Goal: Information Seeking & Learning: Learn about a topic

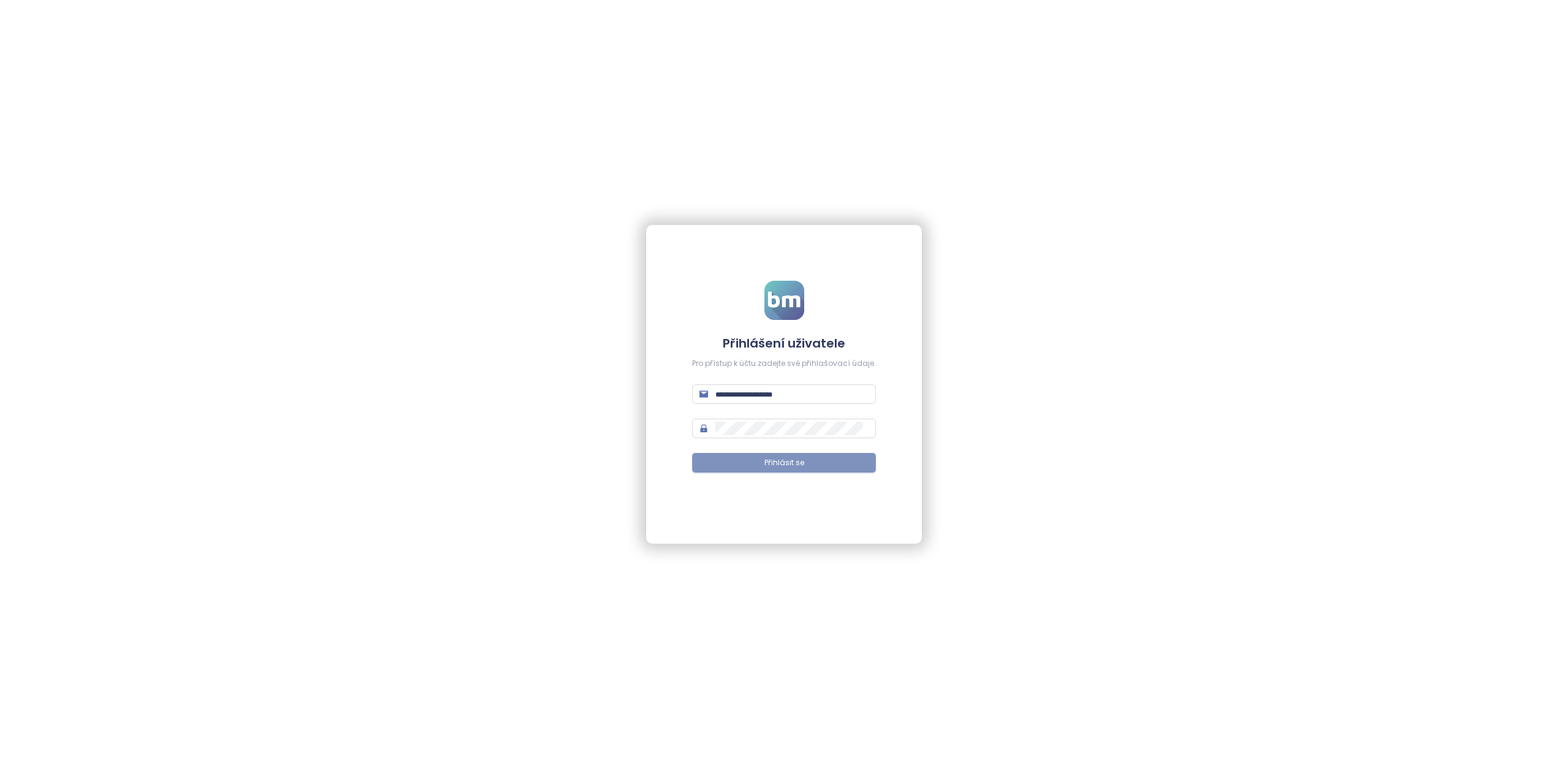
type input "**********"
click at [801, 457] on span "Přihlásit se" at bounding box center [784, 463] width 39 height 12
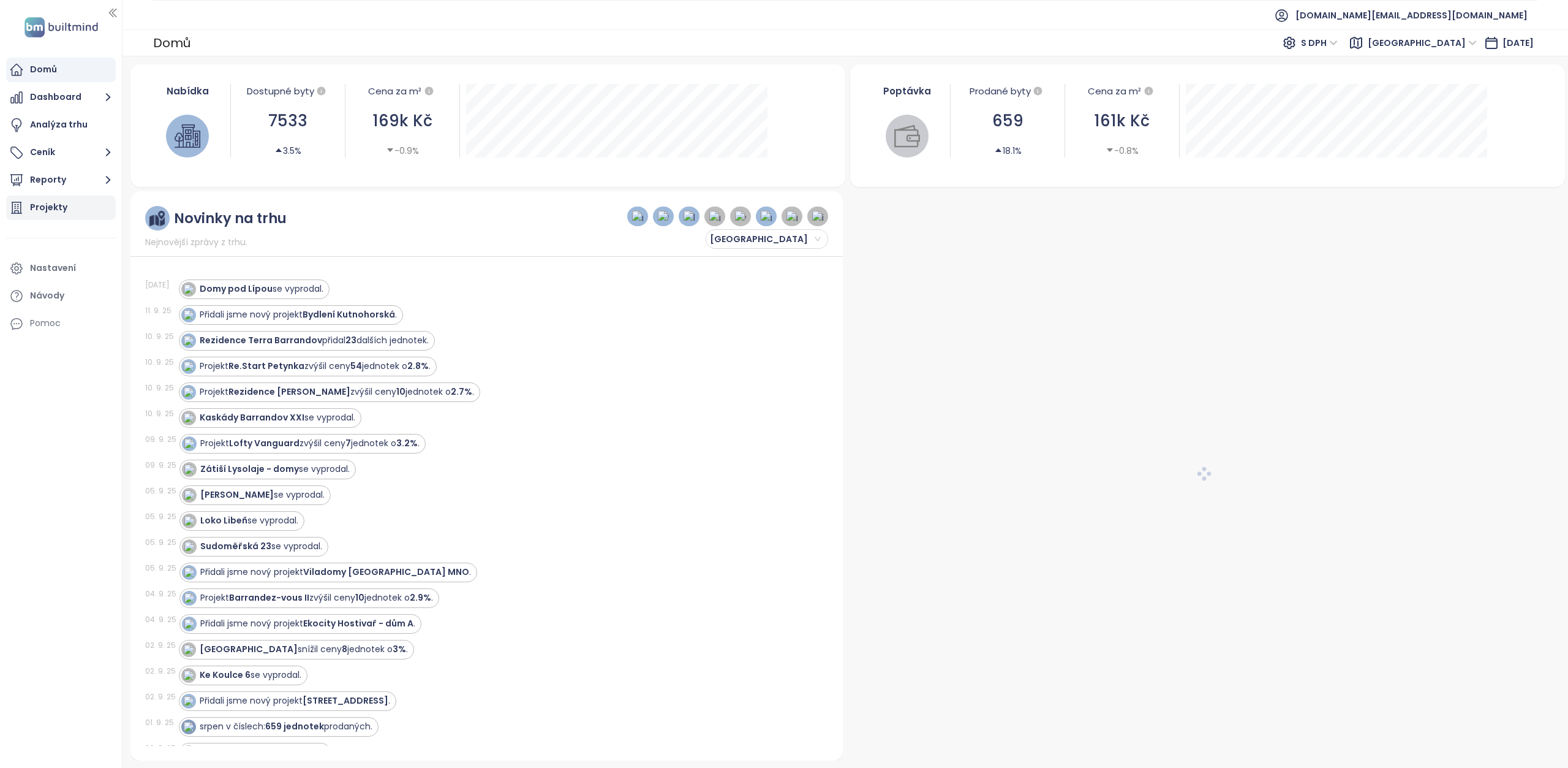
click at [39, 208] on div "Projekty" at bounding box center [49, 208] width 37 height 15
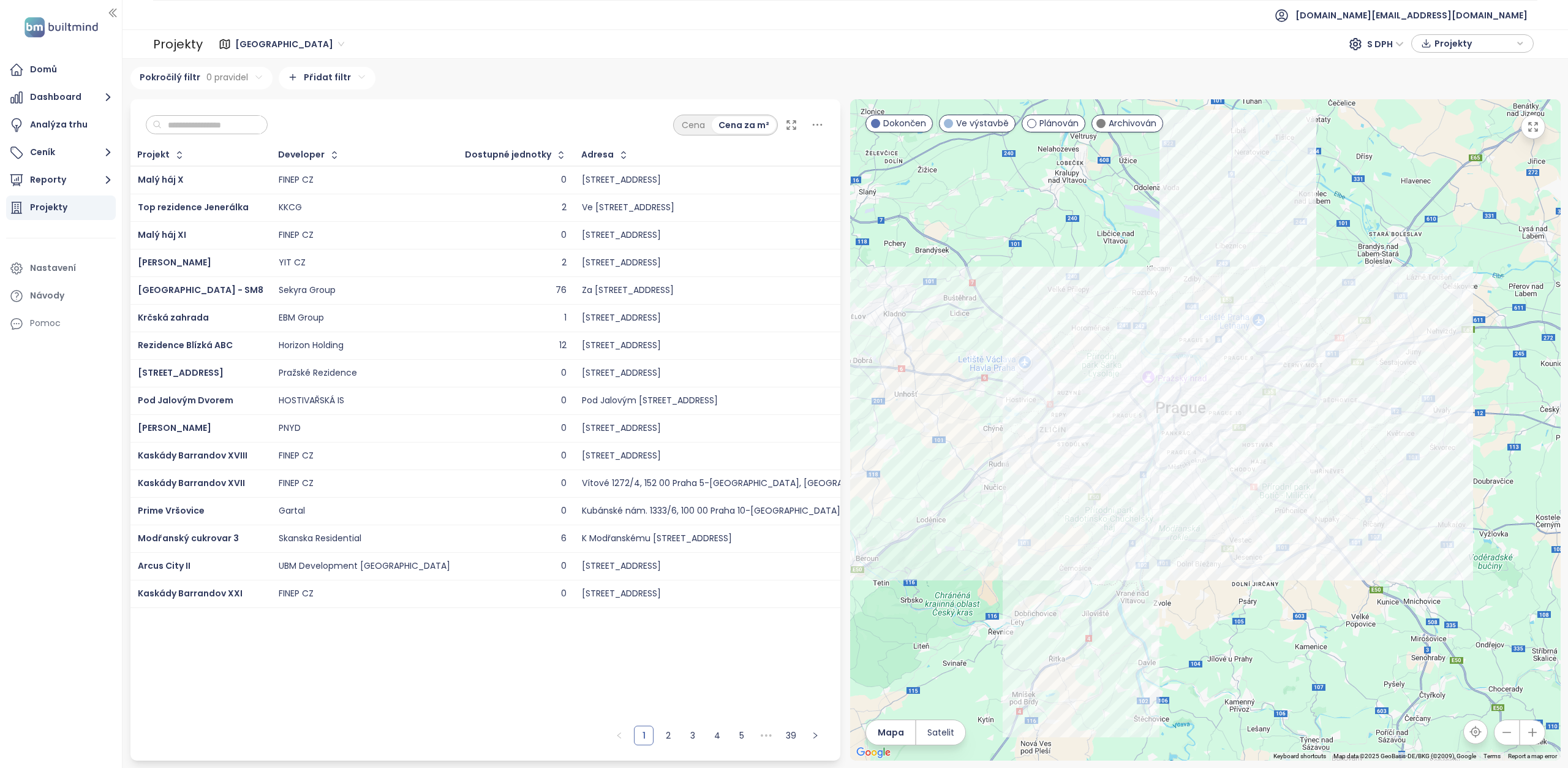
click at [231, 123] on input "text" at bounding box center [211, 125] width 99 height 18
paste input "**********"
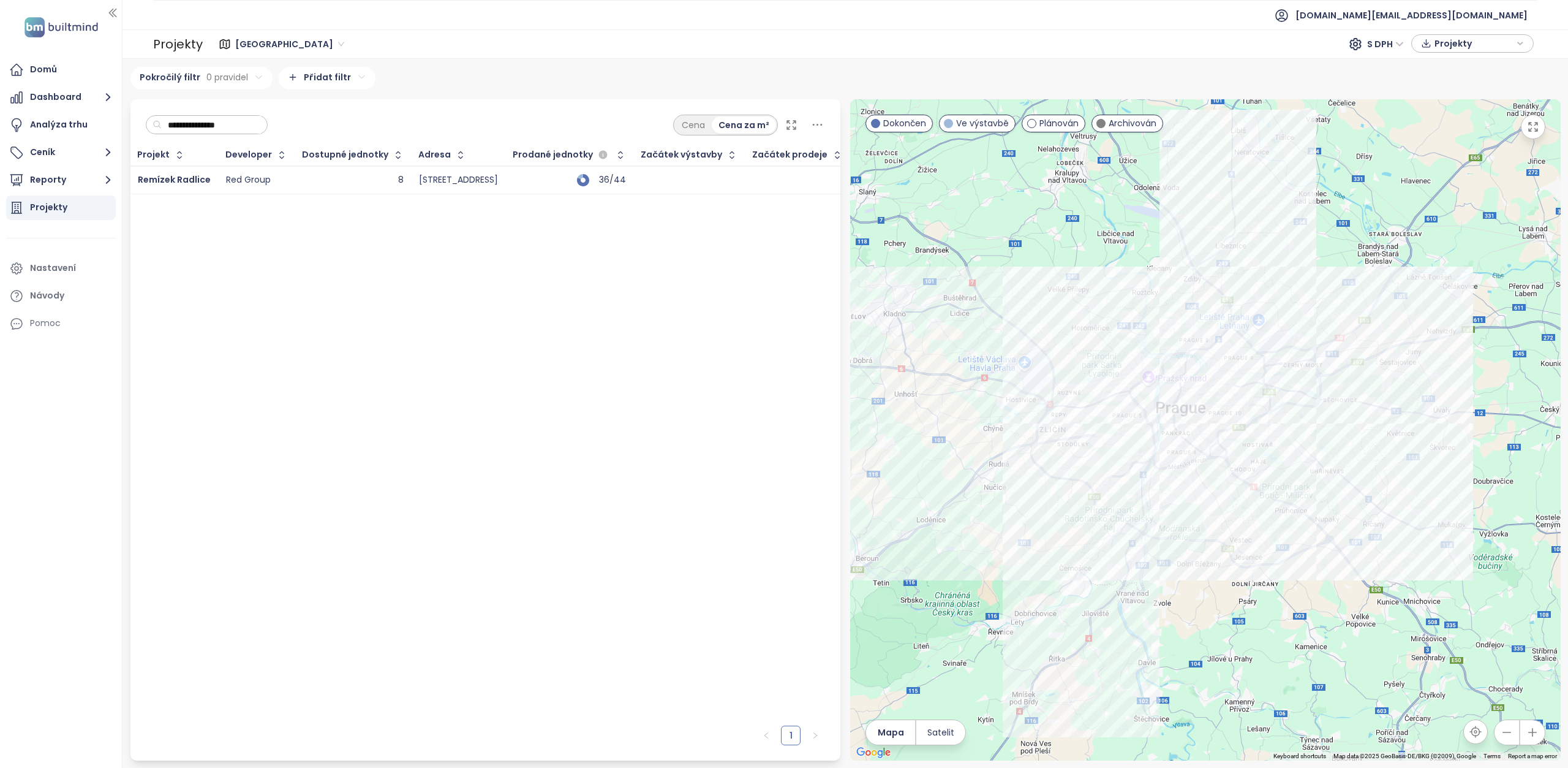
type input "**********"
click at [249, 178] on div "Red Group" at bounding box center [248, 180] width 45 height 11
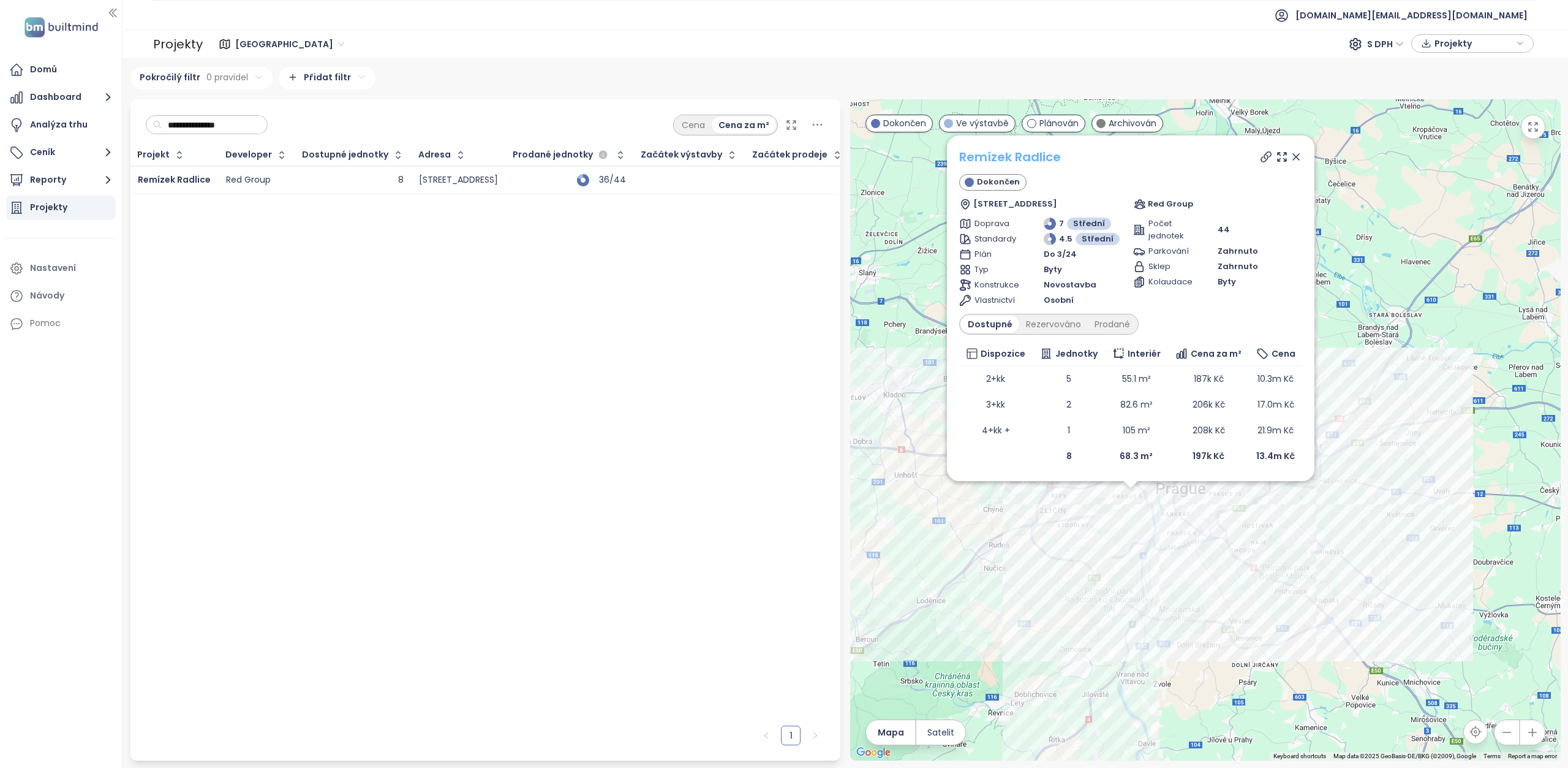
click at [1013, 161] on link "Remízek Radlice" at bounding box center [1009, 156] width 102 height 17
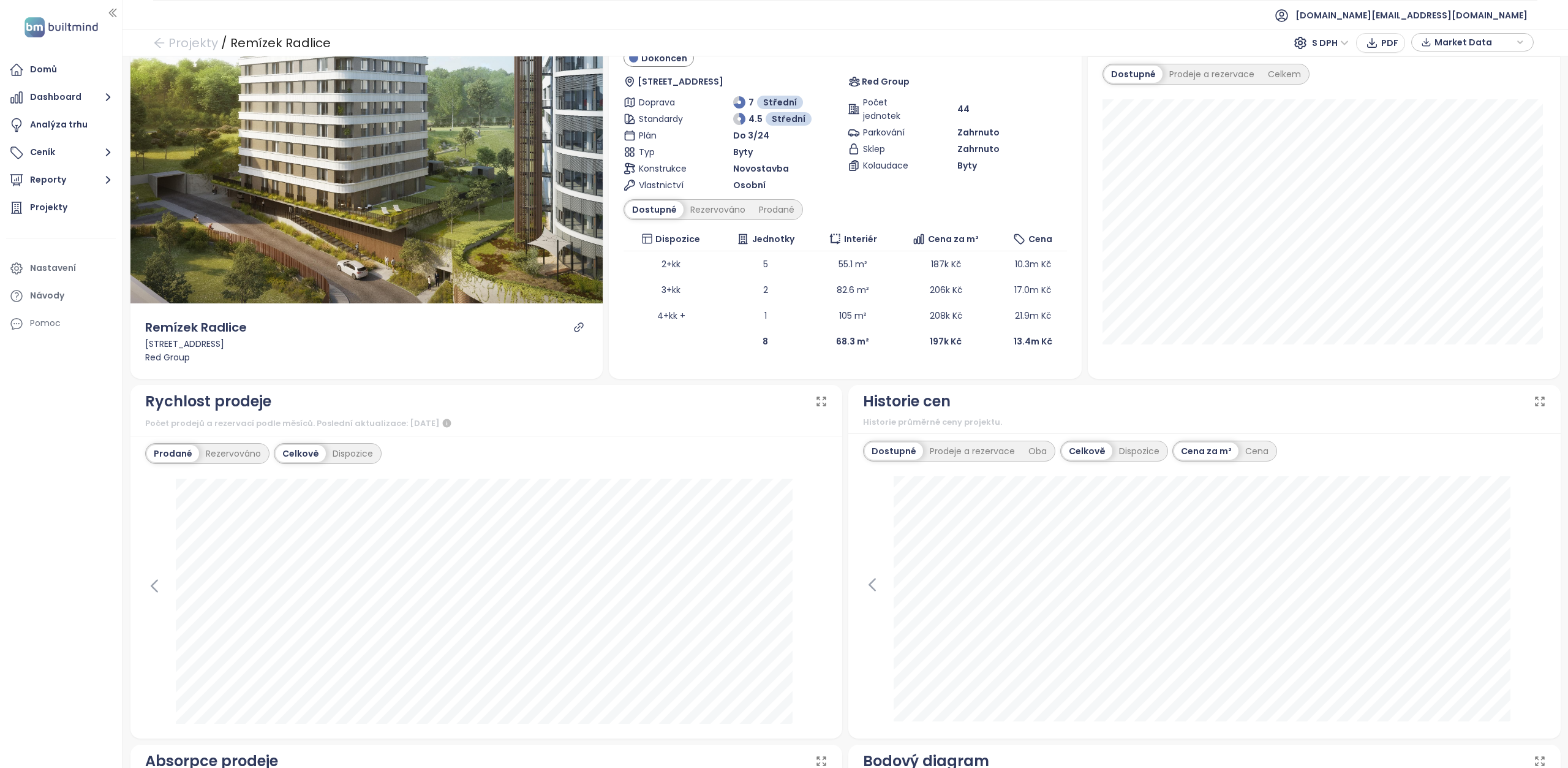
scroll to position [61, 0]
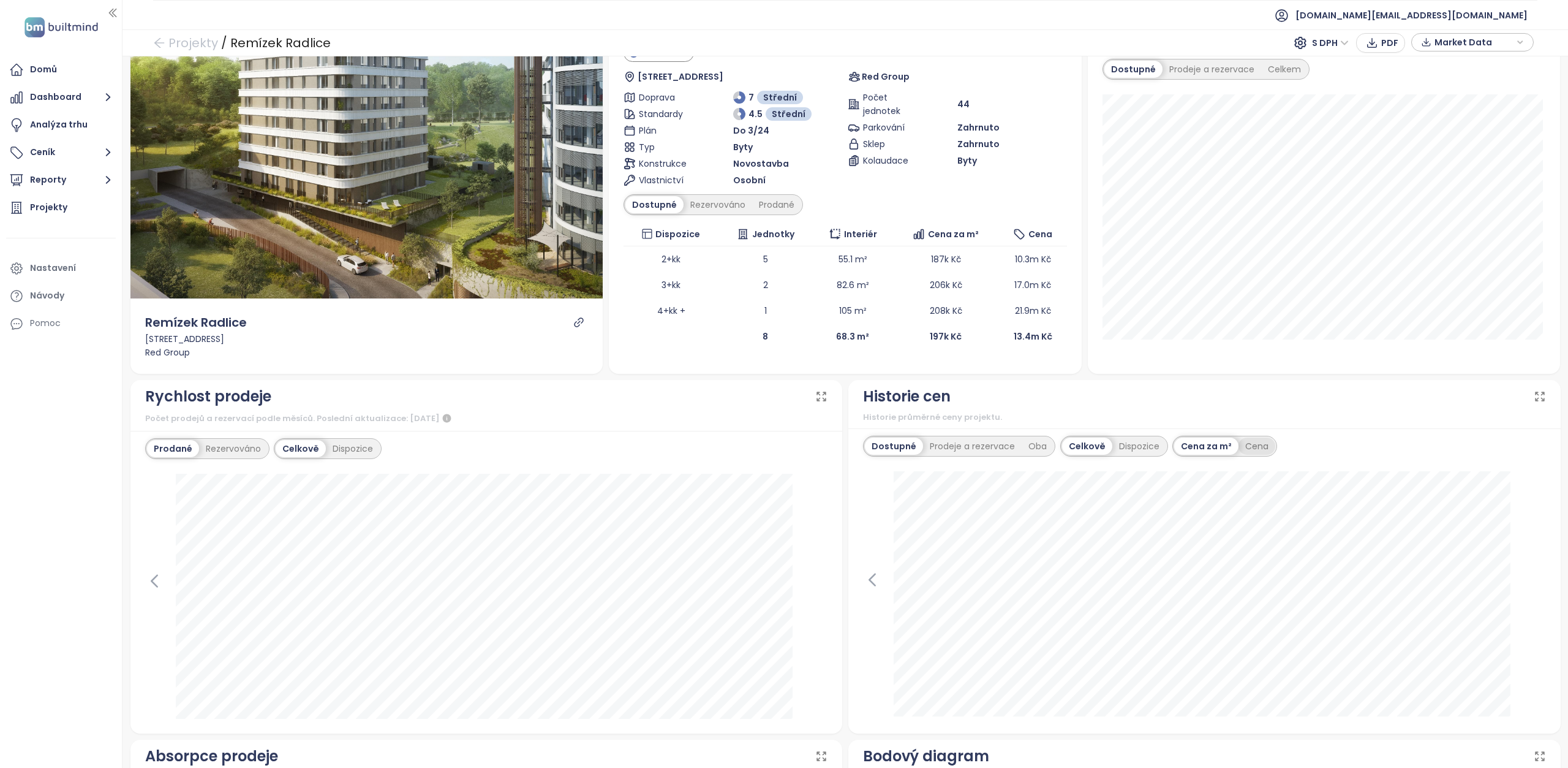
click at [1249, 444] on div "Cena" at bounding box center [1256, 446] width 37 height 17
click at [1213, 444] on div "Cena za m²" at bounding box center [1206, 446] width 64 height 17
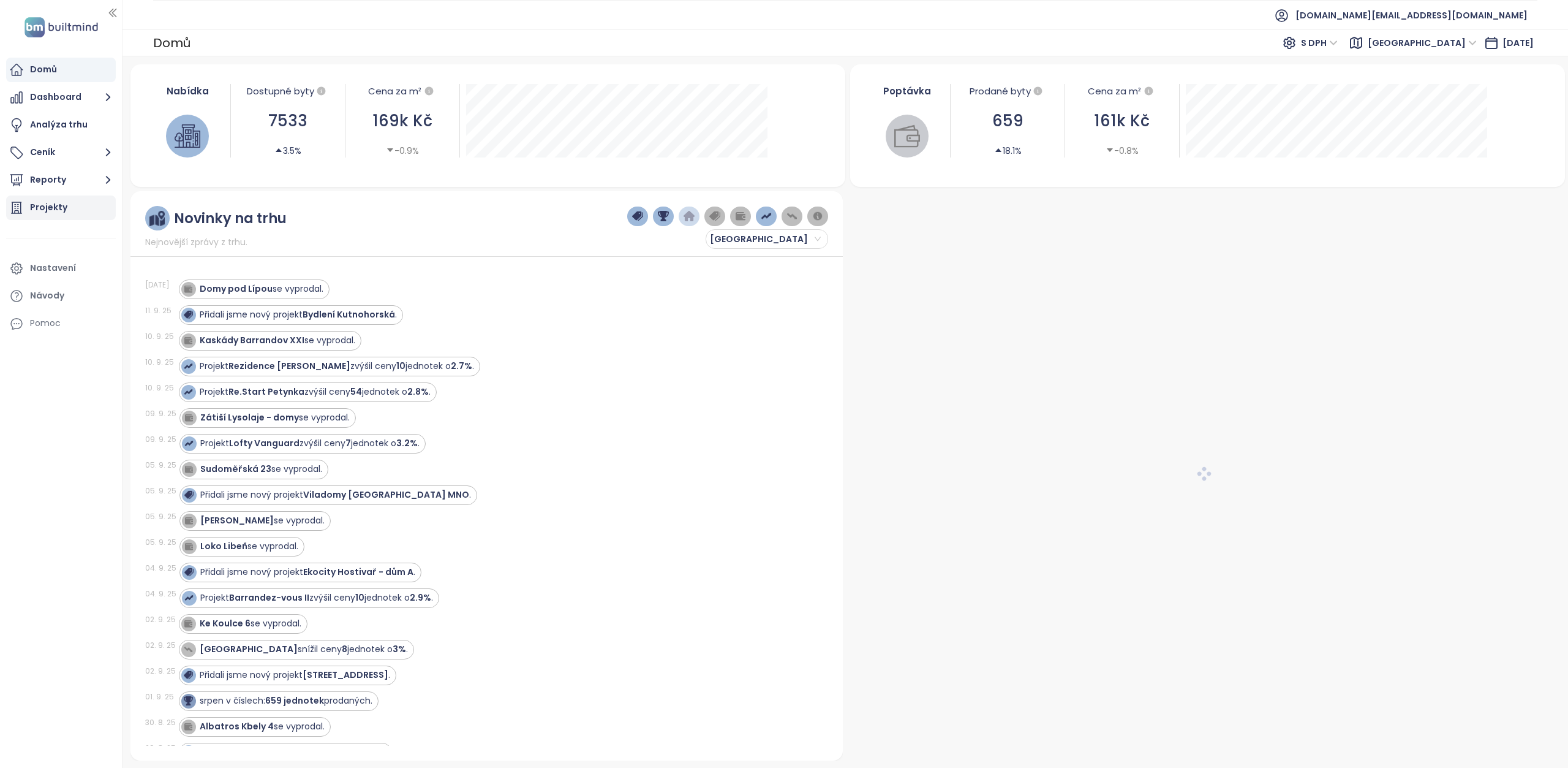
click at [49, 205] on div "Projekty" at bounding box center [49, 208] width 37 height 15
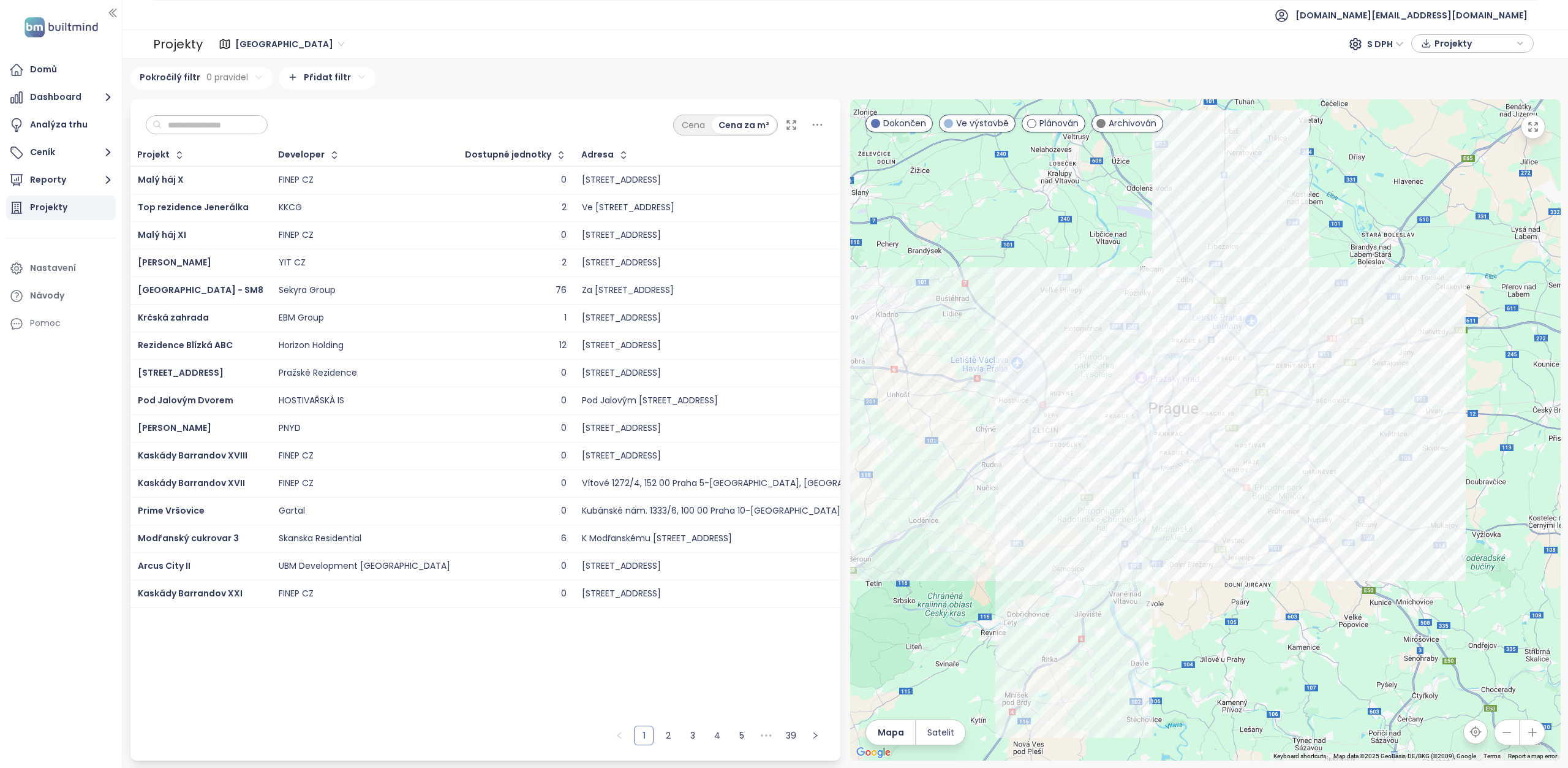
click at [244, 124] on input "text" at bounding box center [211, 125] width 99 height 18
paste input "****"
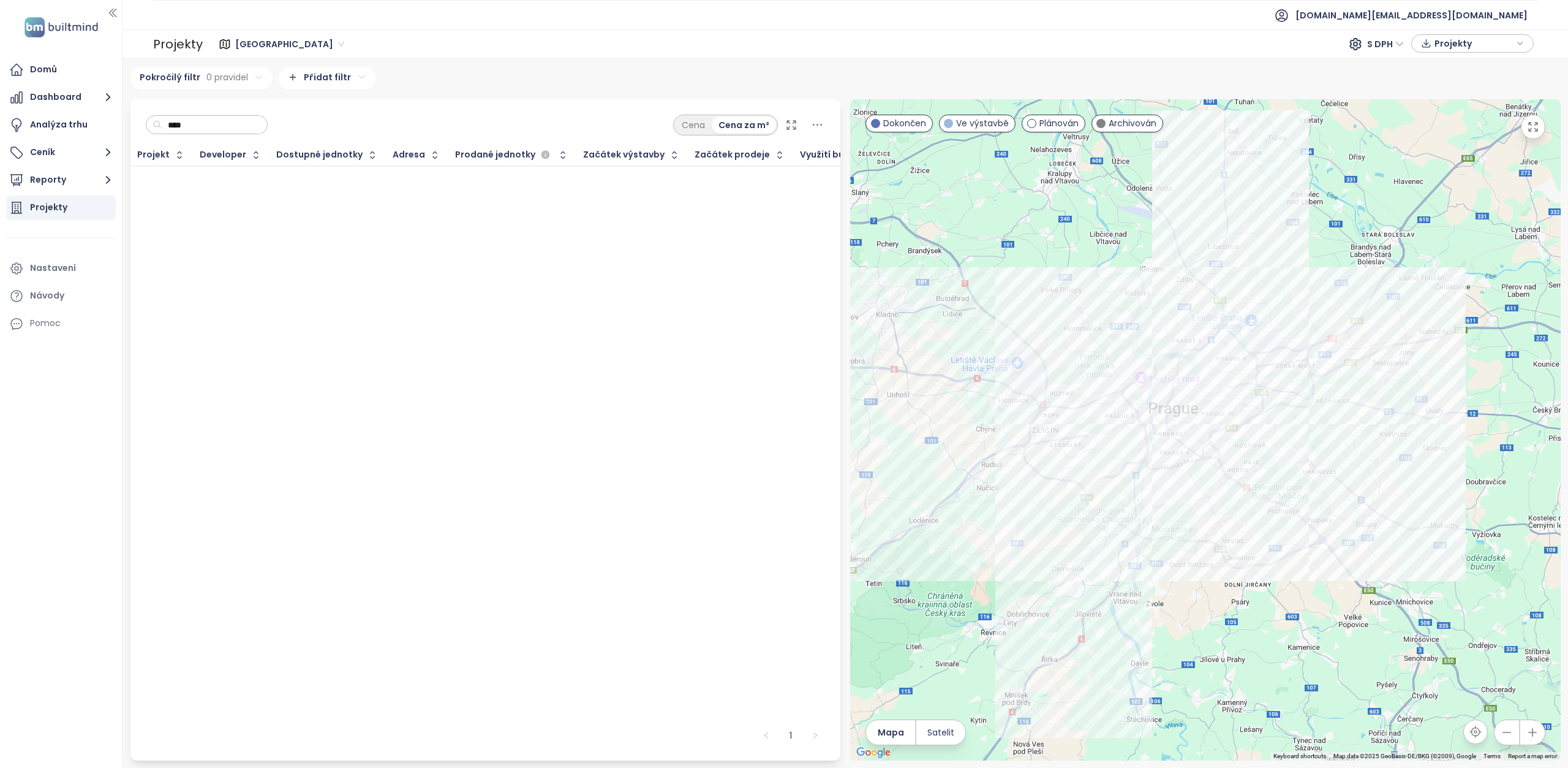
click at [244, 124] on input "****" at bounding box center [211, 125] width 99 height 18
paste input "**********"
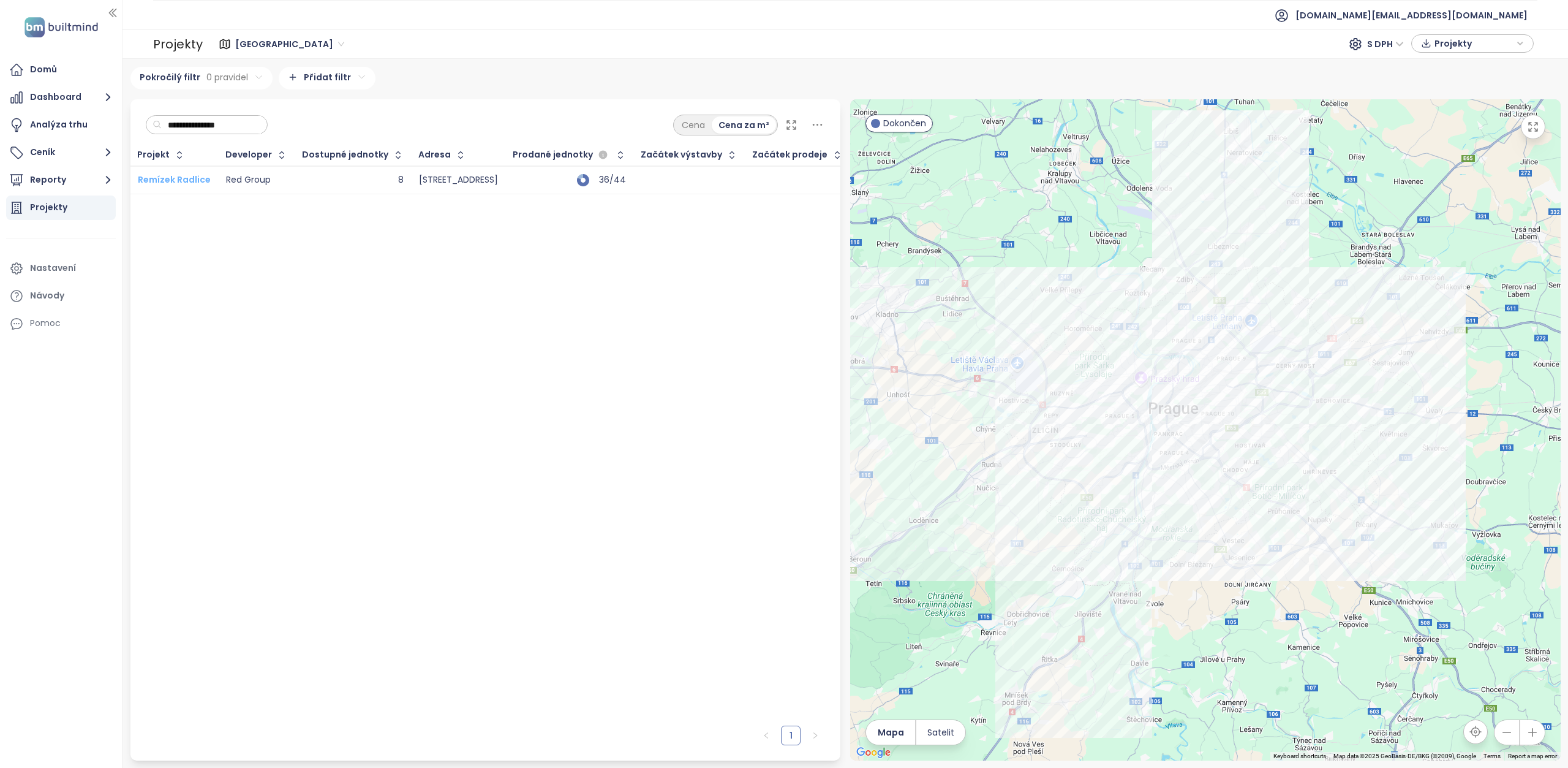
type input "**********"
click at [205, 177] on span "Remízek Radlice" at bounding box center [174, 179] width 73 height 13
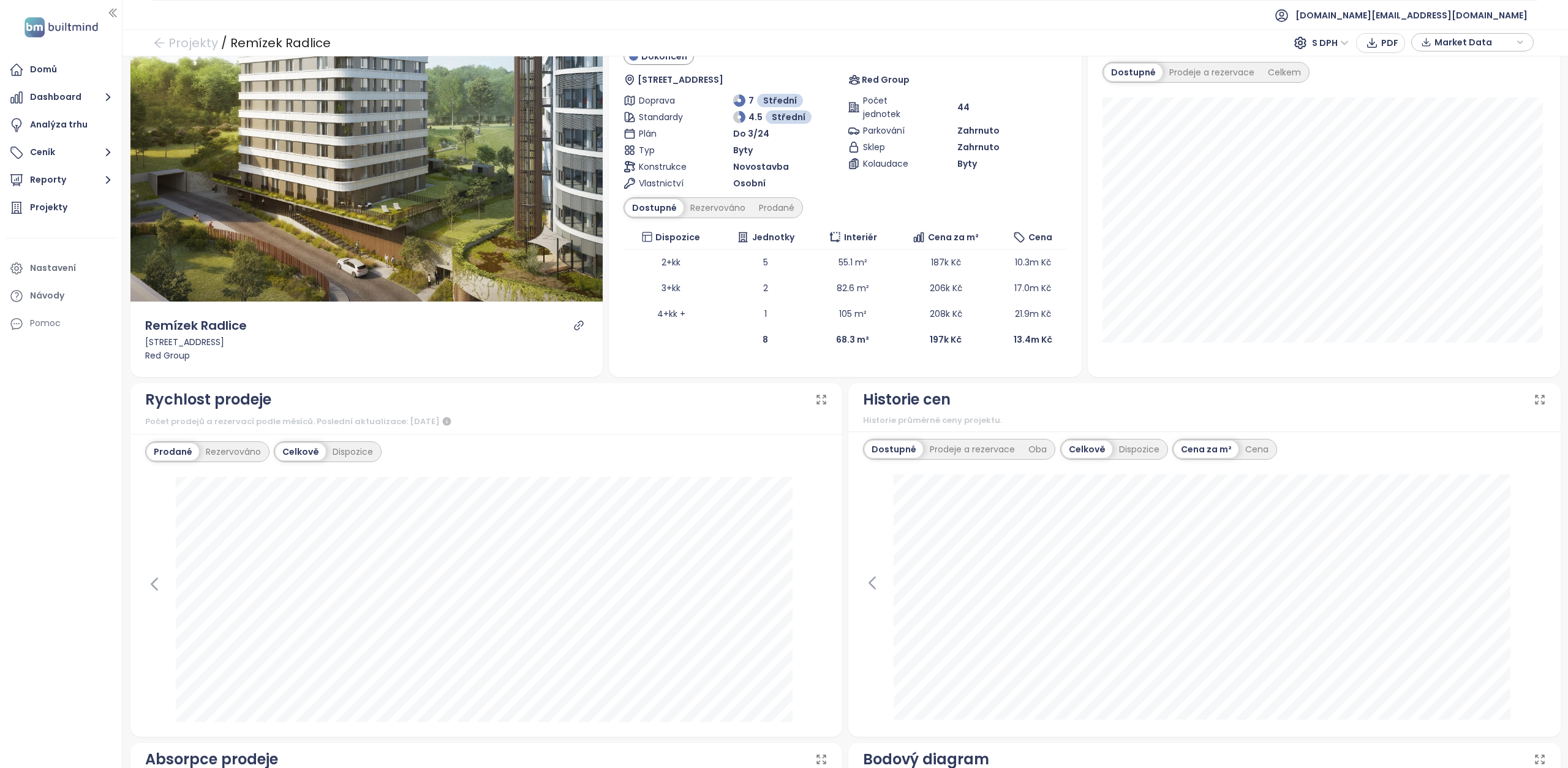
scroll to position [61, 0]
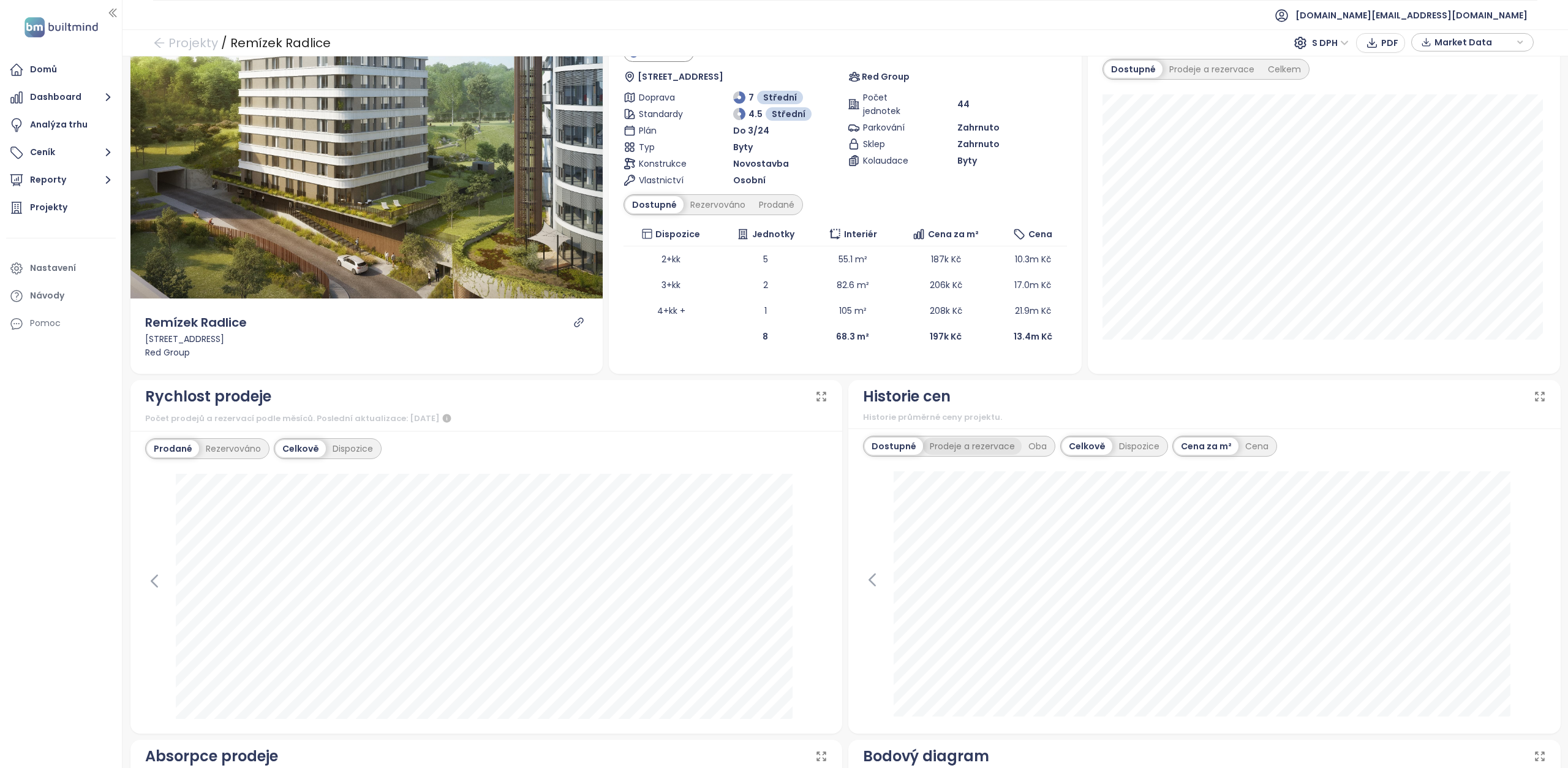
click at [949, 441] on div "Prodeje a rezervace" at bounding box center [972, 446] width 98 height 17
click at [1029, 451] on div "Oba" at bounding box center [1039, 446] width 32 height 17
click at [889, 442] on div "Dostupné" at bounding box center [893, 446] width 55 height 17
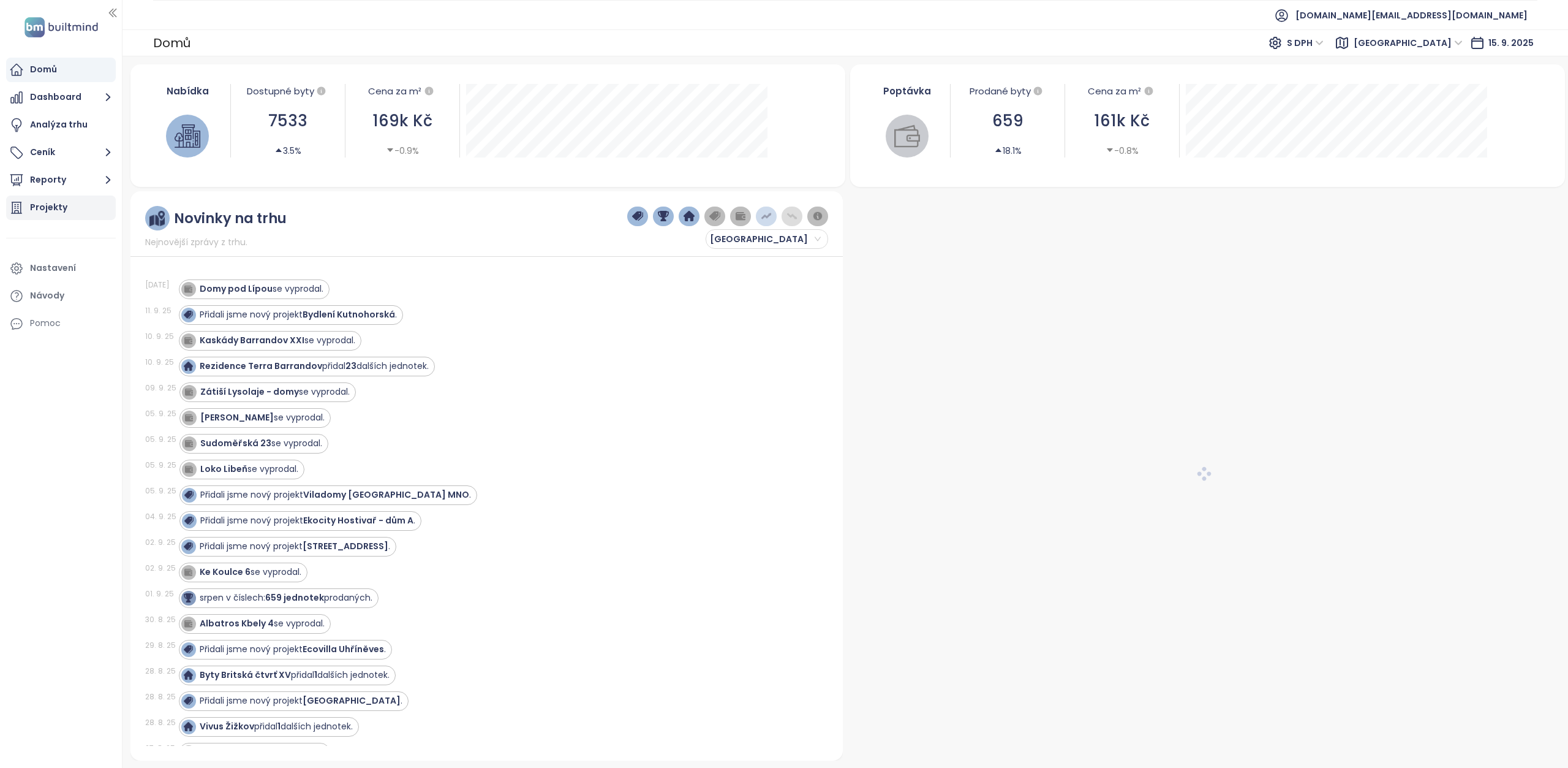
drag, startPoint x: 48, startPoint y: 209, endPoint x: 107, endPoint y: 164, distance: 74.2
click at [48, 209] on div "Projekty" at bounding box center [49, 208] width 37 height 15
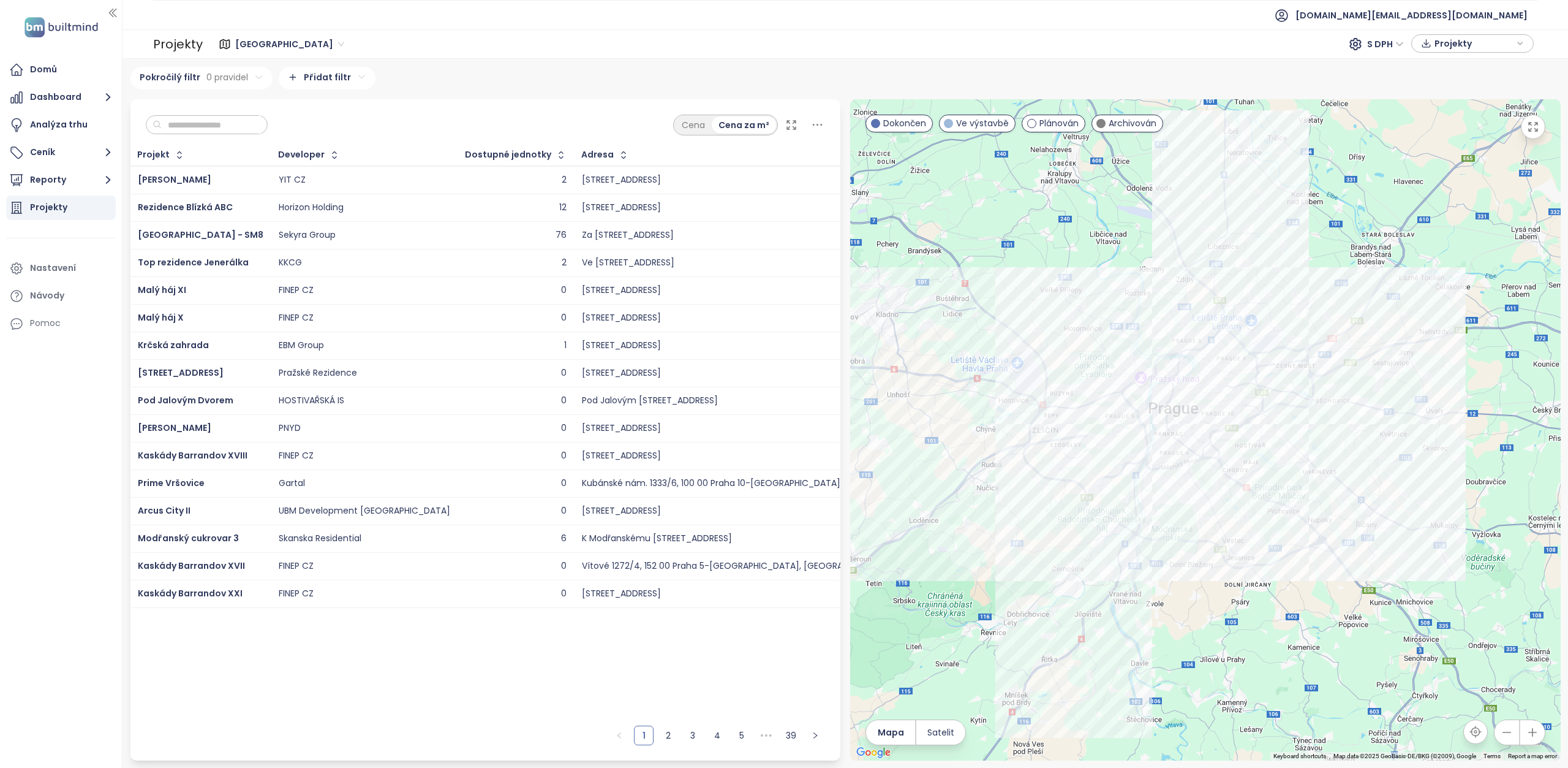
click at [202, 126] on input "text" at bounding box center [211, 125] width 99 height 18
paste input "**********"
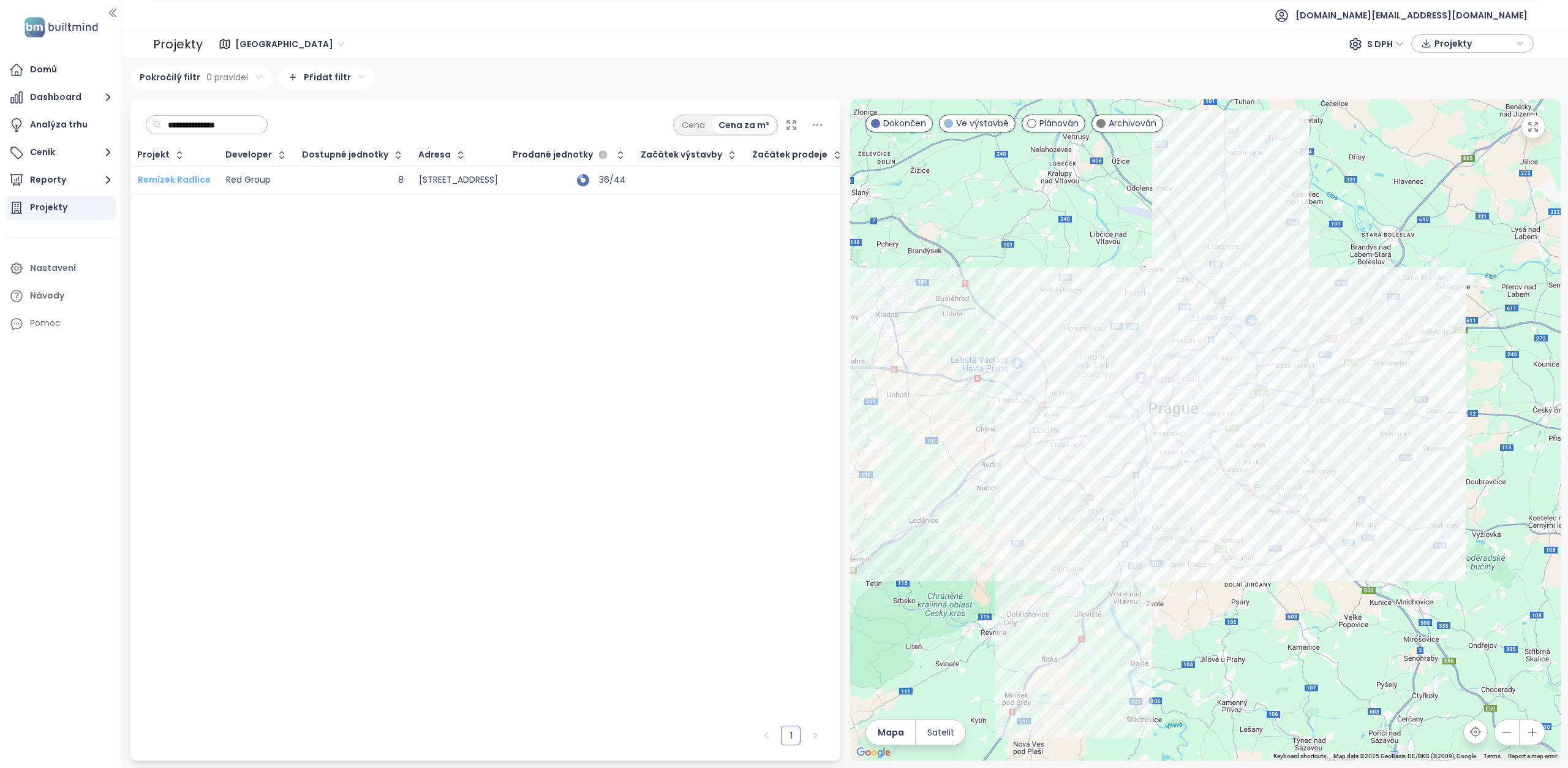
type input "**********"
click at [187, 177] on span "Remízek Radlice" at bounding box center [174, 179] width 73 height 13
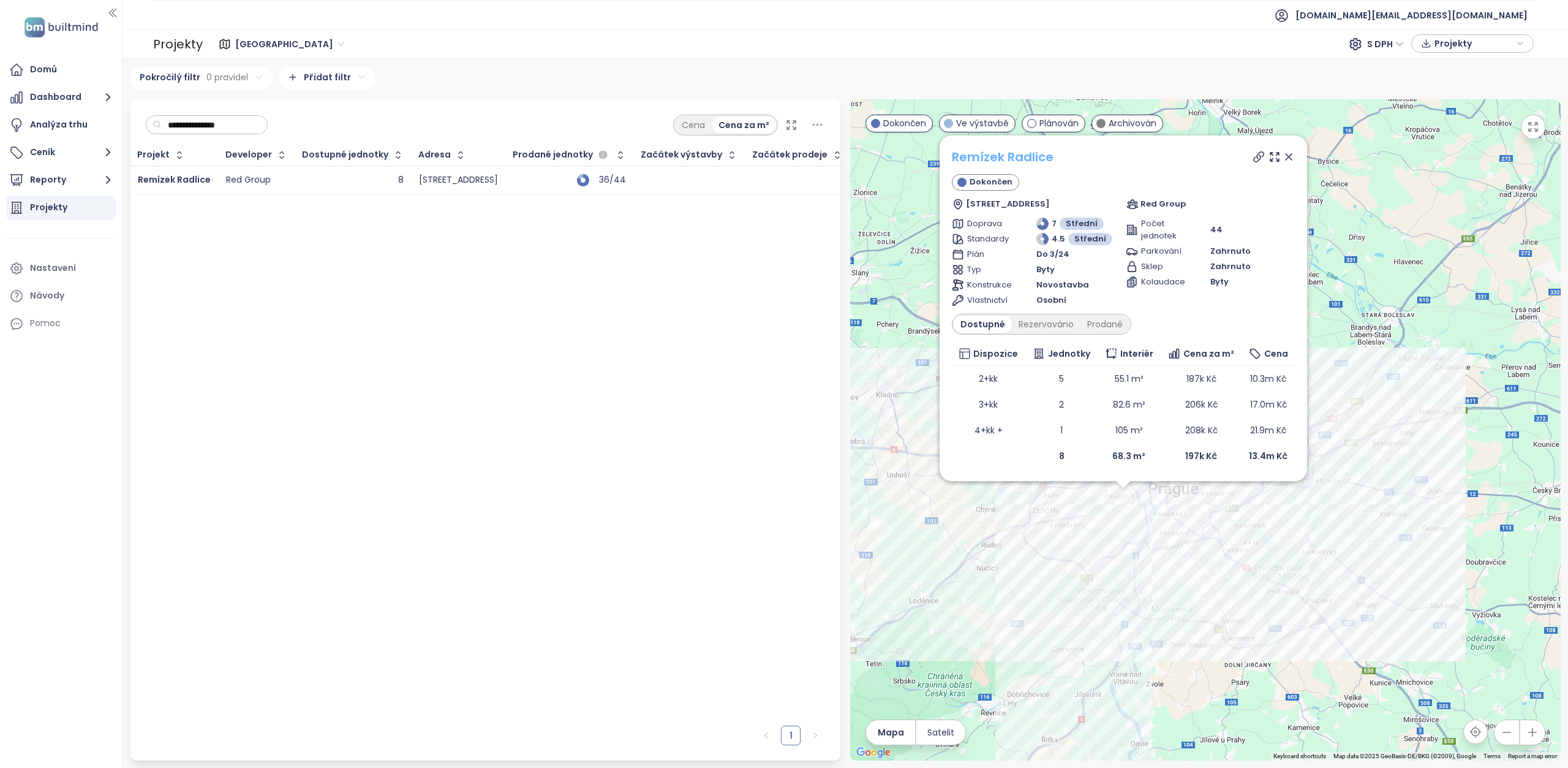
click at [1006, 160] on link "Remízek Radlice" at bounding box center [1002, 156] width 102 height 17
click at [1036, 319] on div "Rezervováno" at bounding box center [1046, 324] width 69 height 17
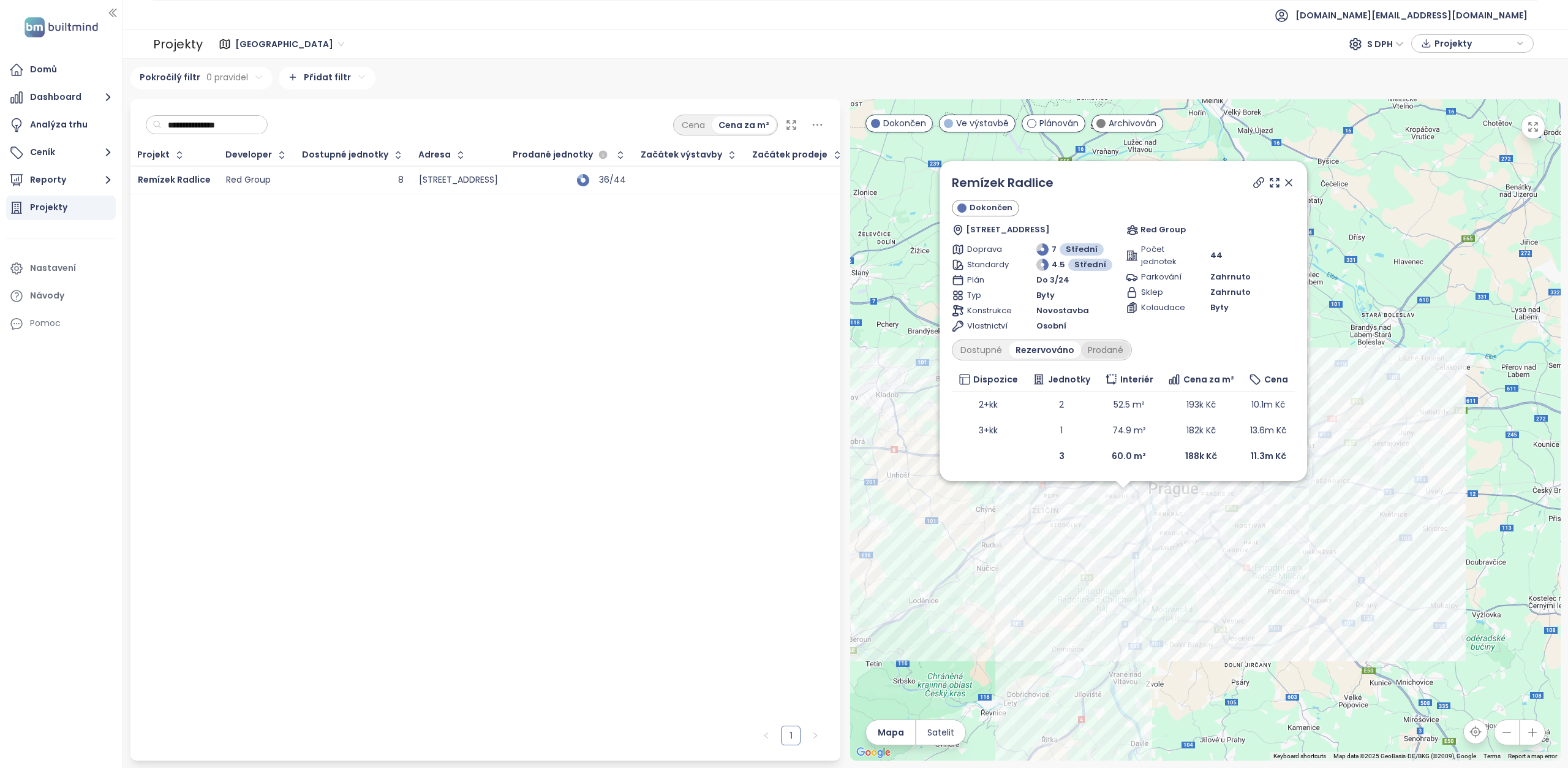
click at [1119, 348] on div "Prodané" at bounding box center [1105, 350] width 49 height 17
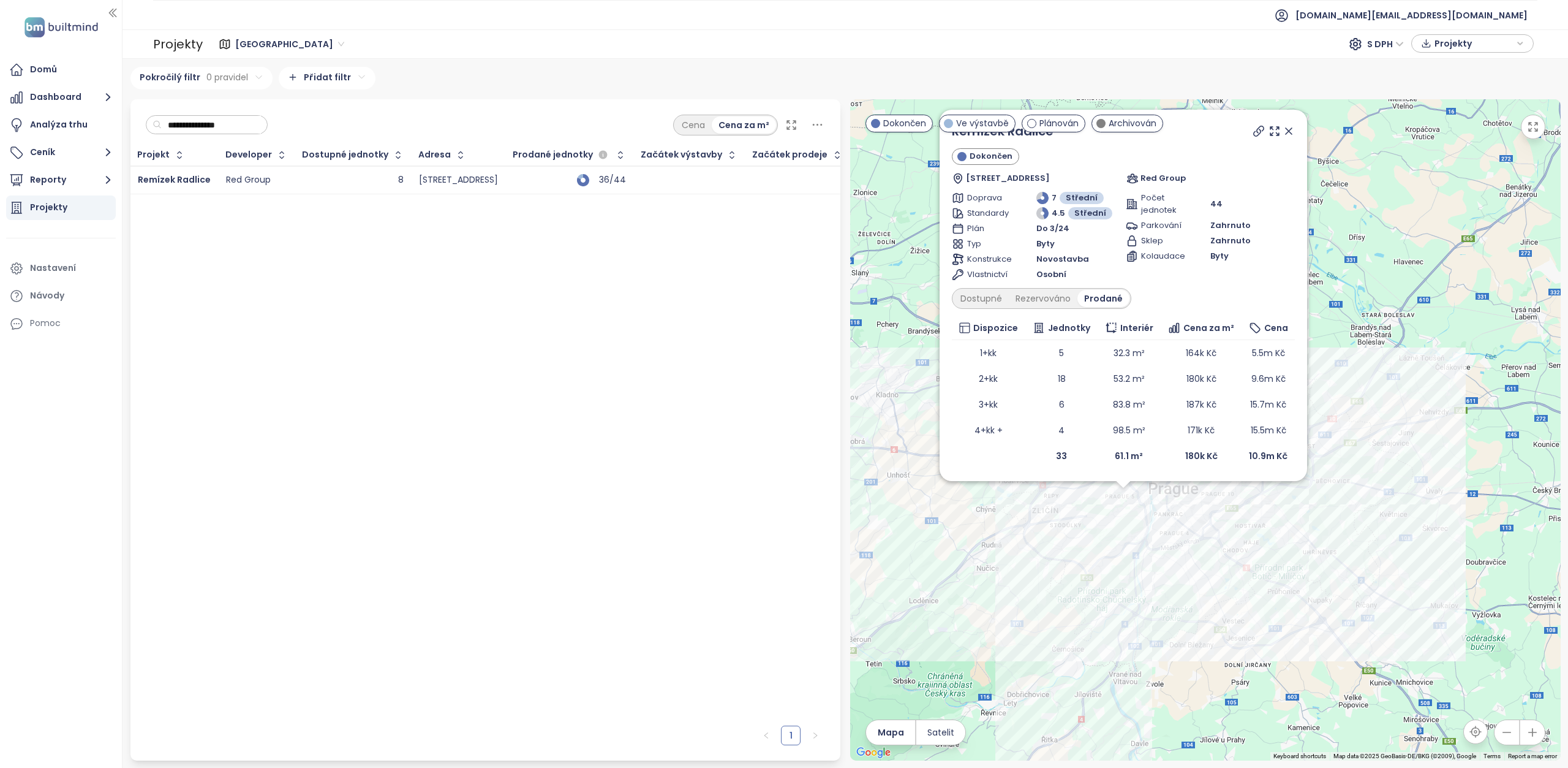
click at [1290, 130] on icon at bounding box center [1288, 131] width 13 height 13
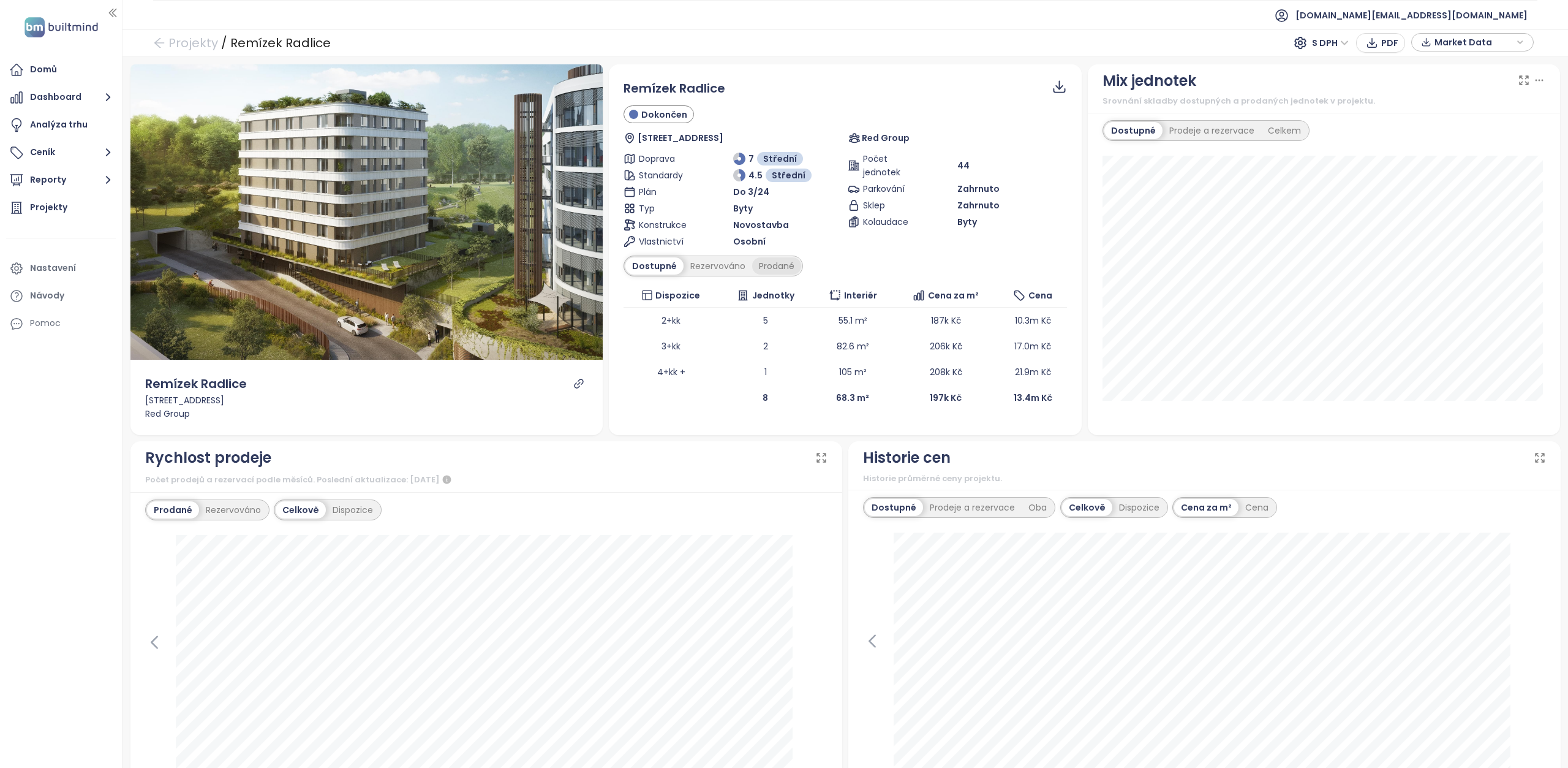
click at [775, 271] on div "Prodané" at bounding box center [776, 266] width 49 height 17
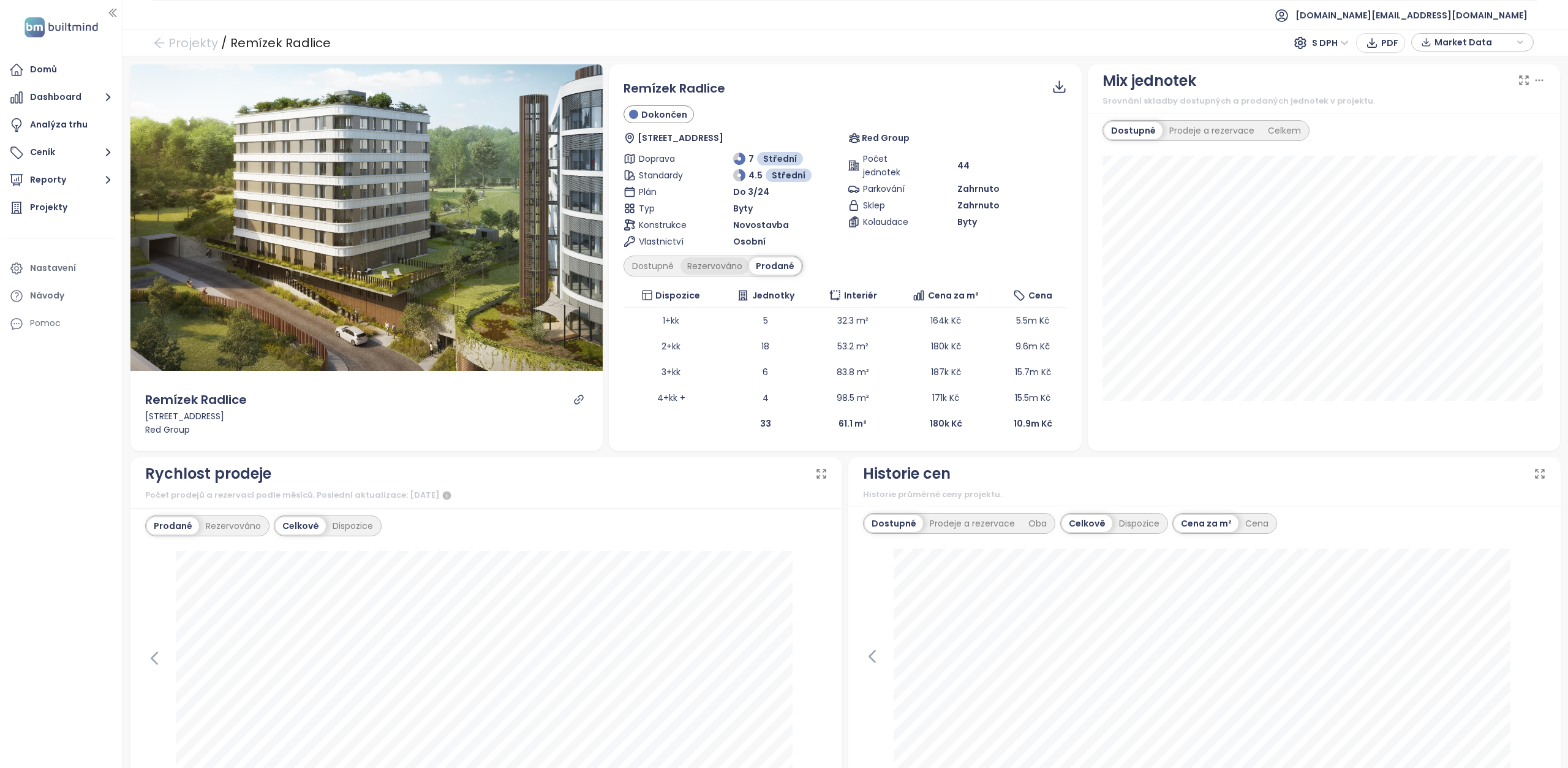
click at [729, 271] on div "Rezervováno" at bounding box center [715, 266] width 69 height 17
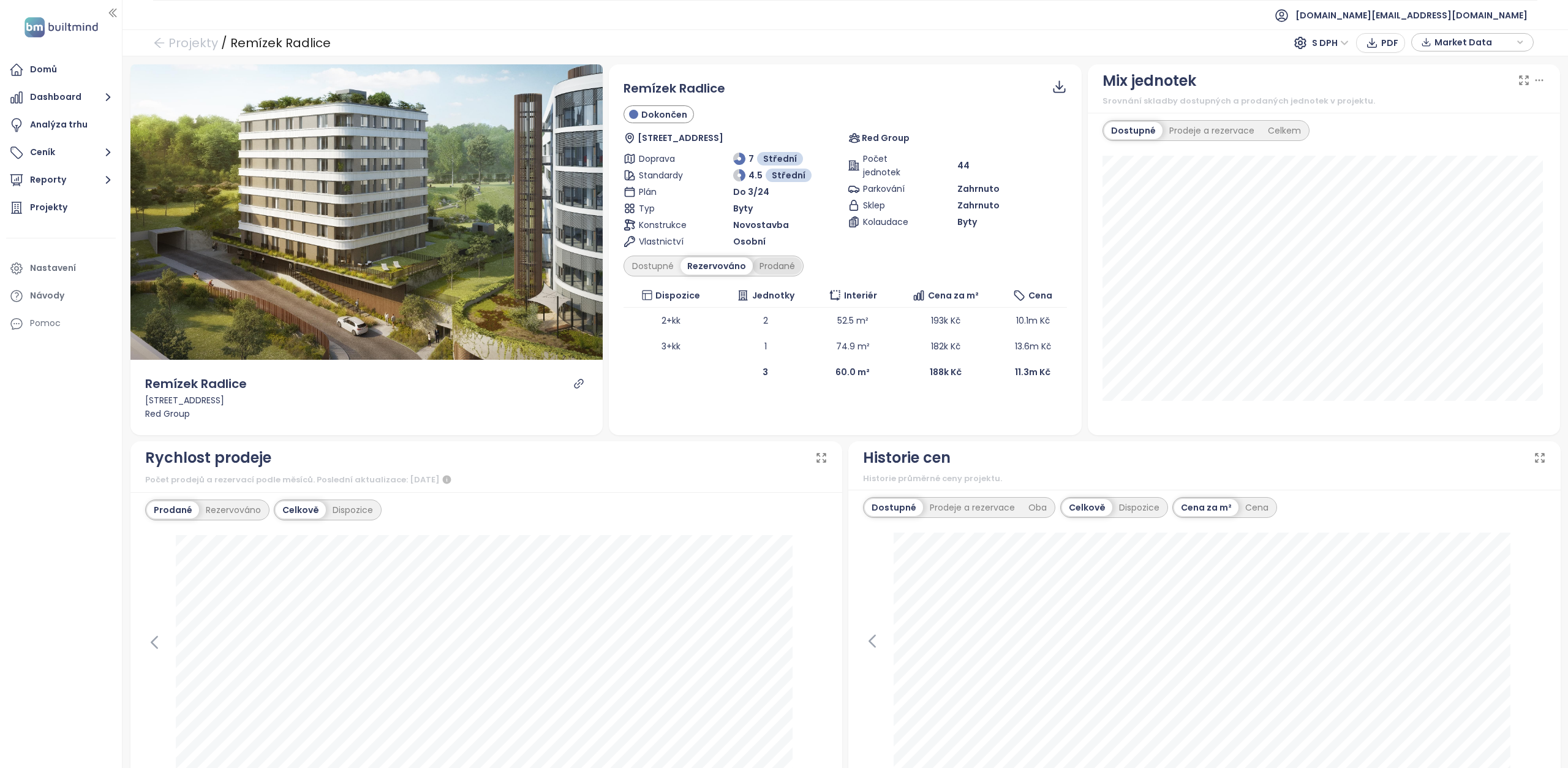
click at [781, 267] on div "Prodané" at bounding box center [777, 266] width 49 height 17
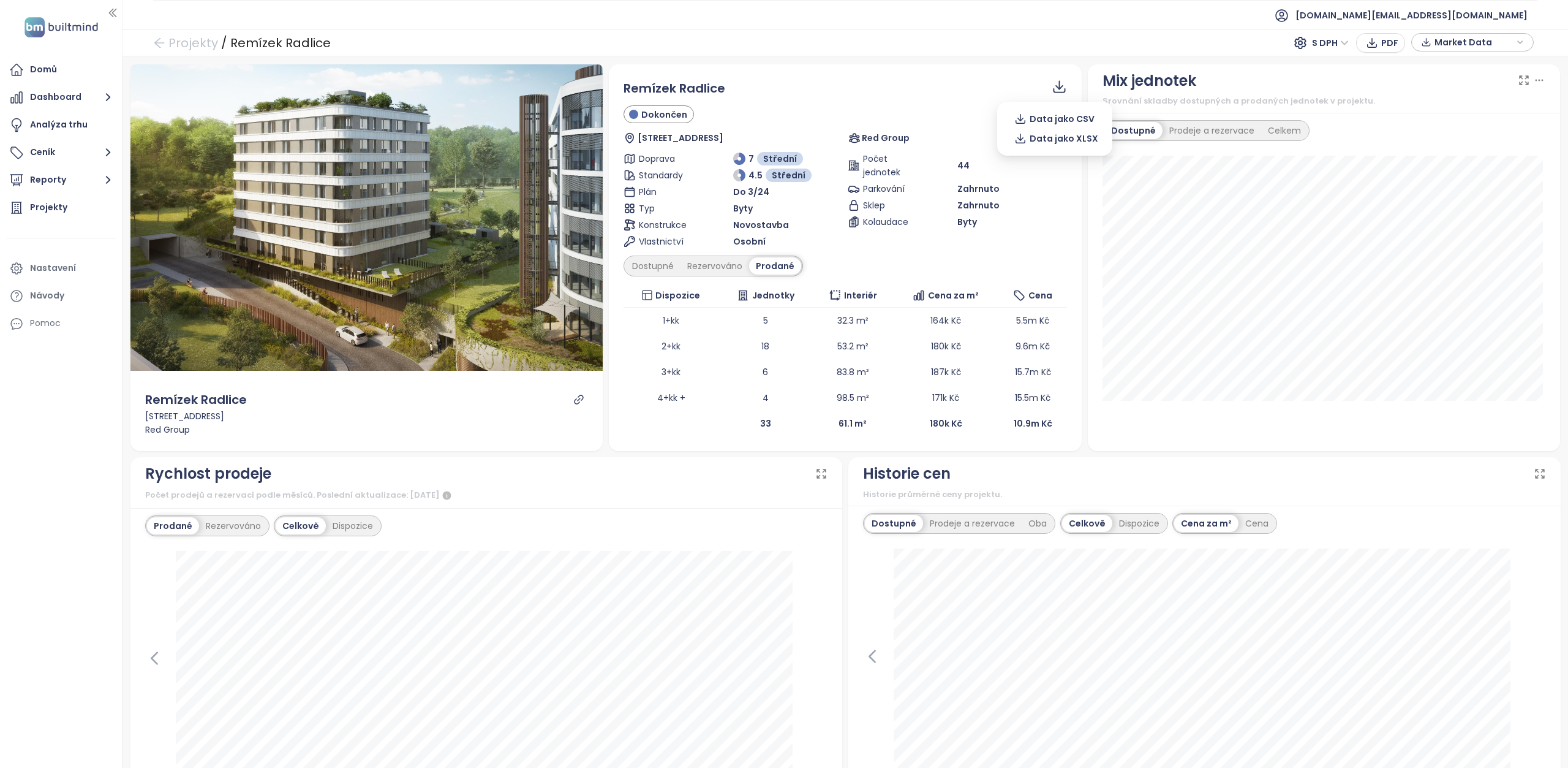
click at [1057, 92] on icon at bounding box center [1058, 91] width 13 height 5
click at [1061, 127] on button "Data jako CSV" at bounding box center [1052, 118] width 97 height 19
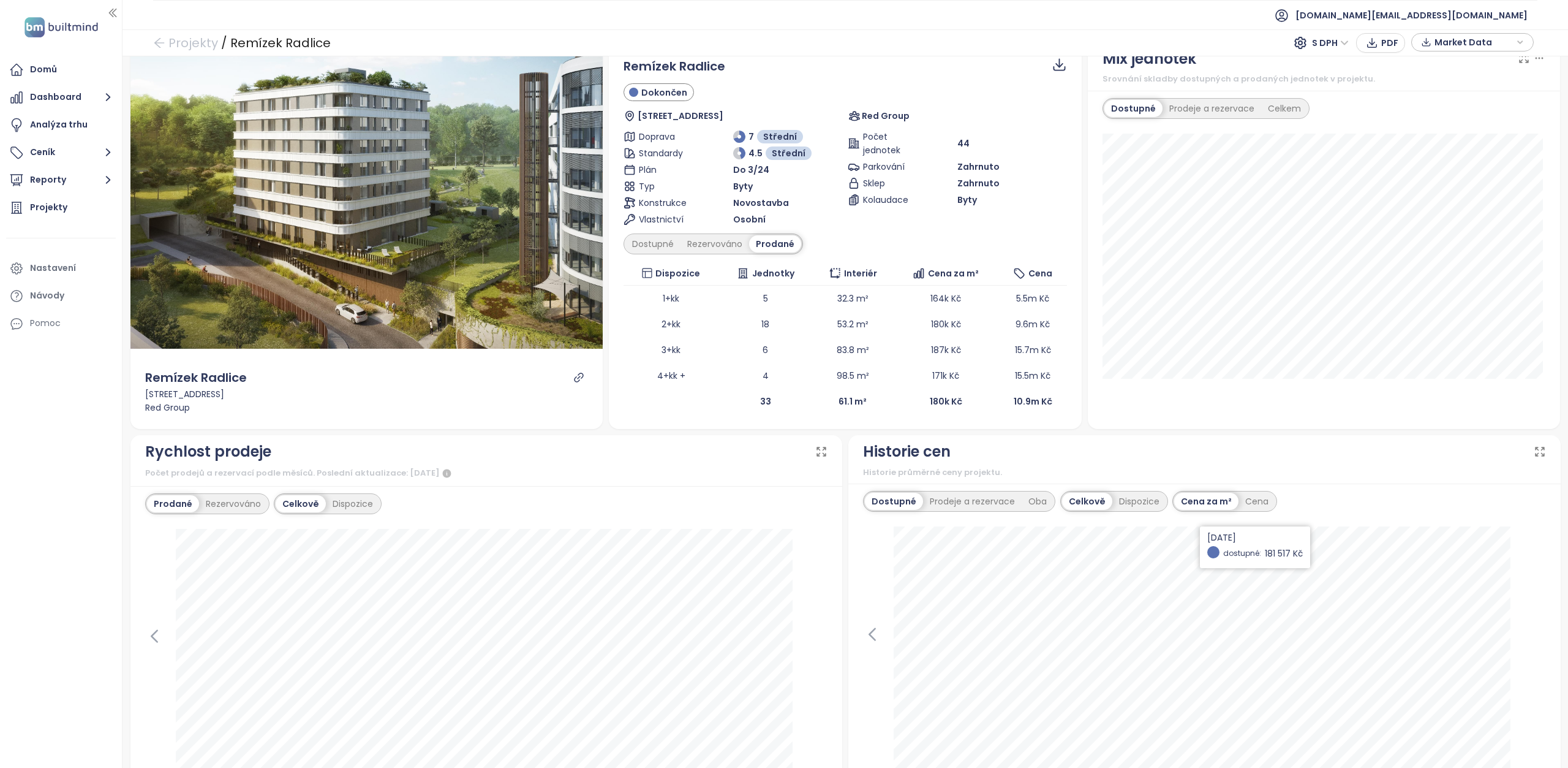
scroll to position [61, 0]
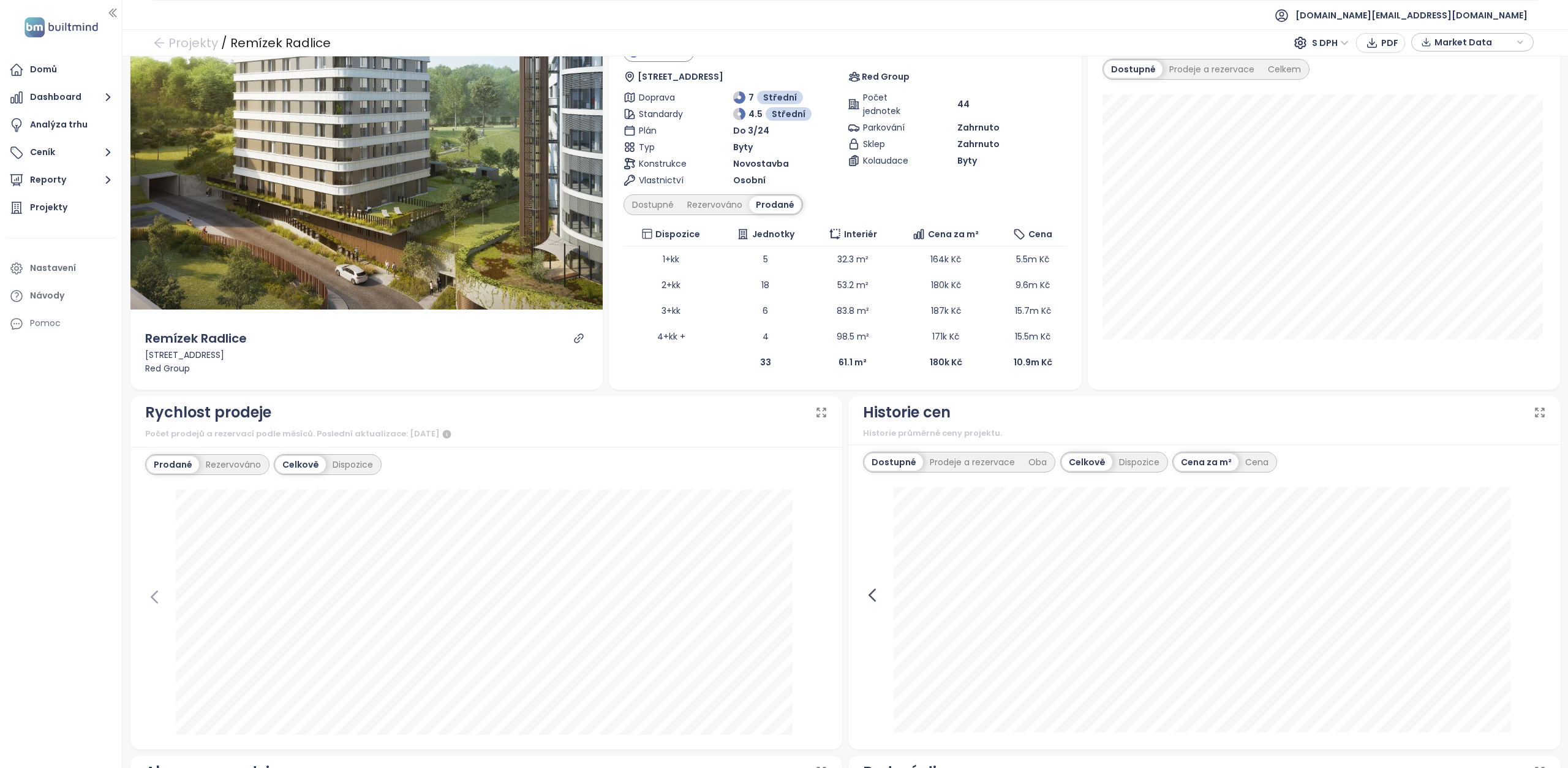
click at [866, 598] on icon at bounding box center [872, 595] width 18 height 18
click at [1530, 598] on icon at bounding box center [1536, 595] width 18 height 18
click at [867, 601] on icon at bounding box center [872, 595] width 18 height 18
click at [1527, 592] on icon at bounding box center [1536, 595] width 18 height 18
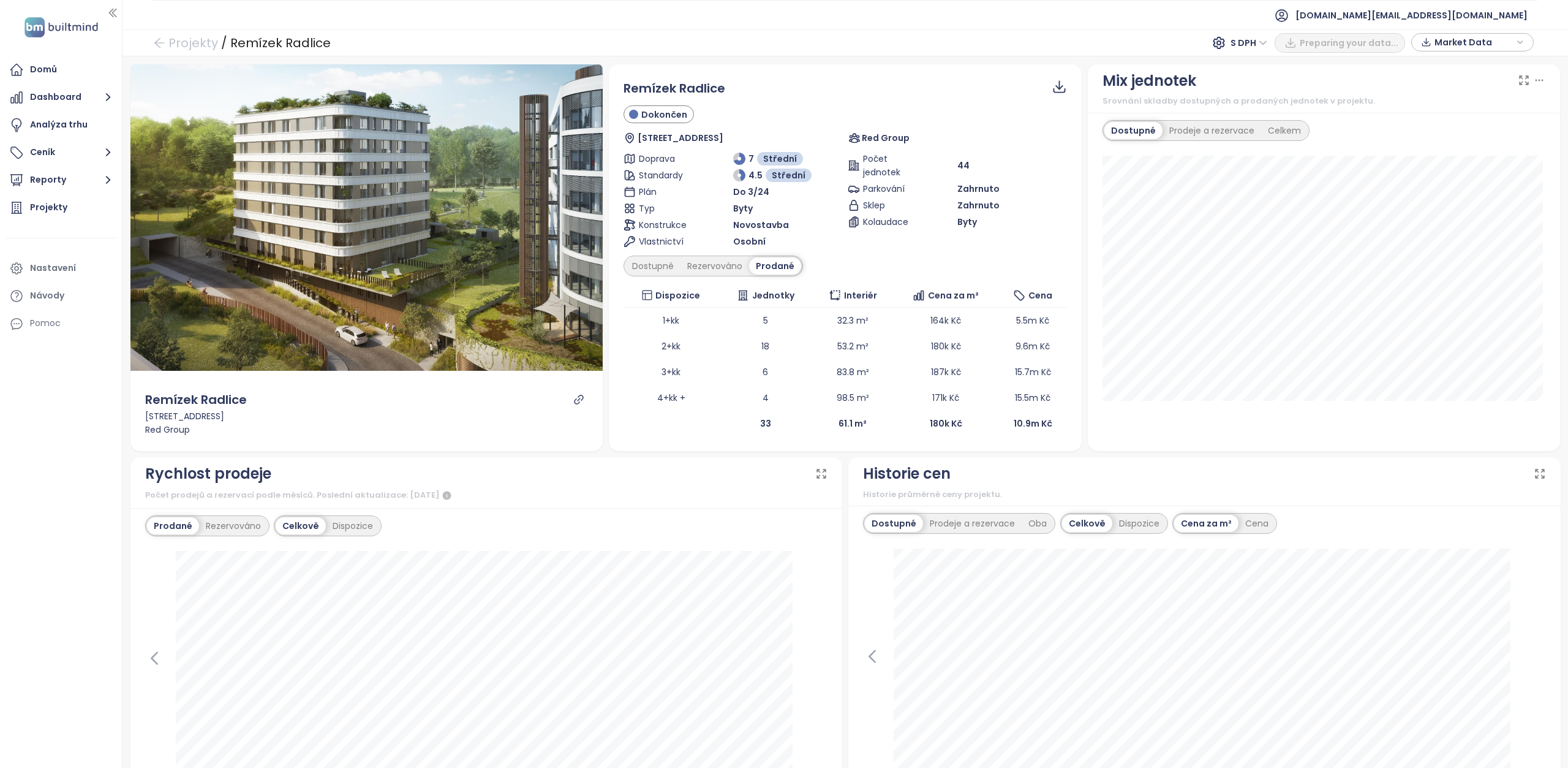
click at [1534, 478] on icon at bounding box center [1539, 473] width 13 height 13
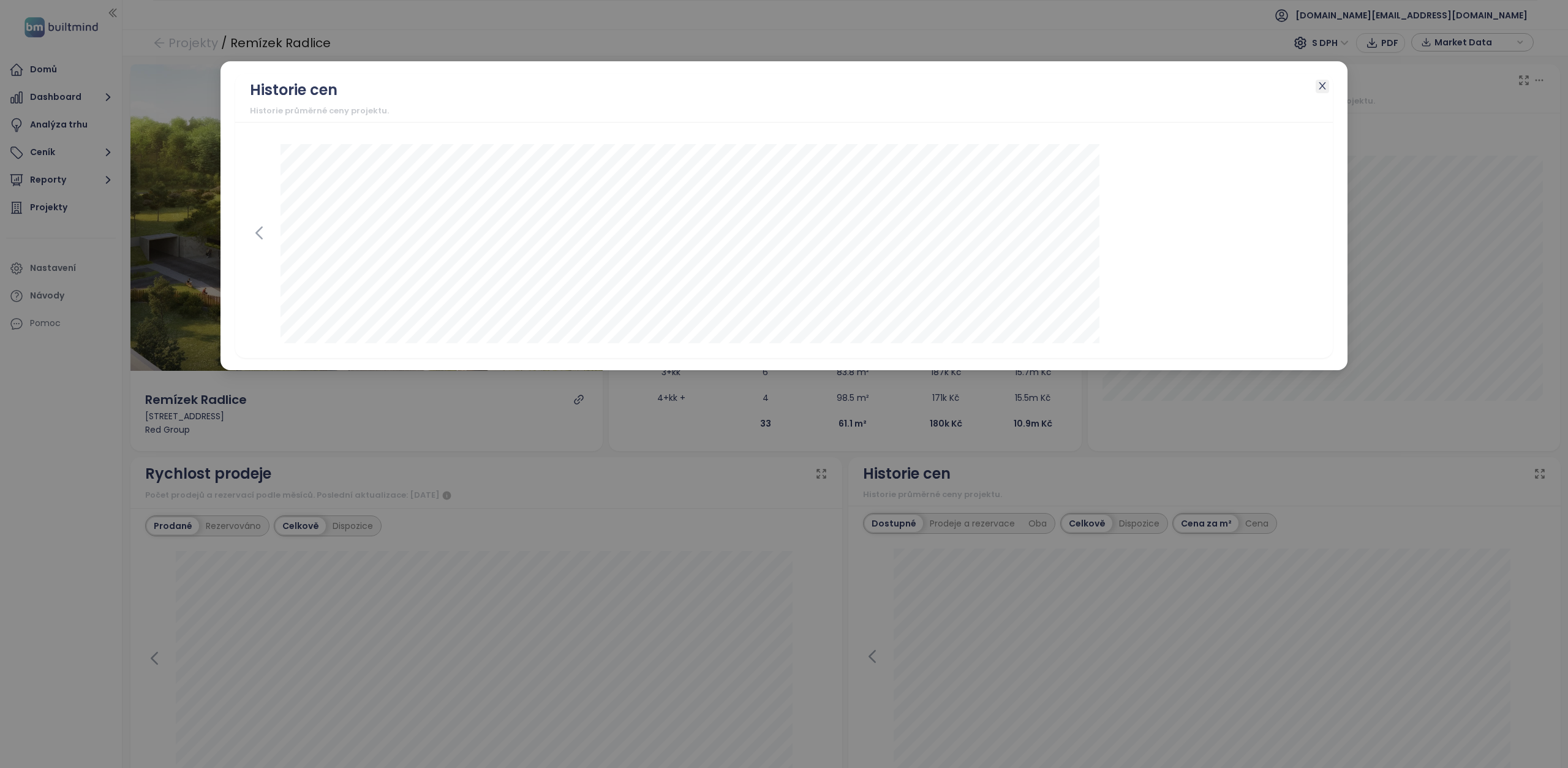
click at [1322, 88] on icon "close" at bounding box center [1322, 86] width 10 height 10
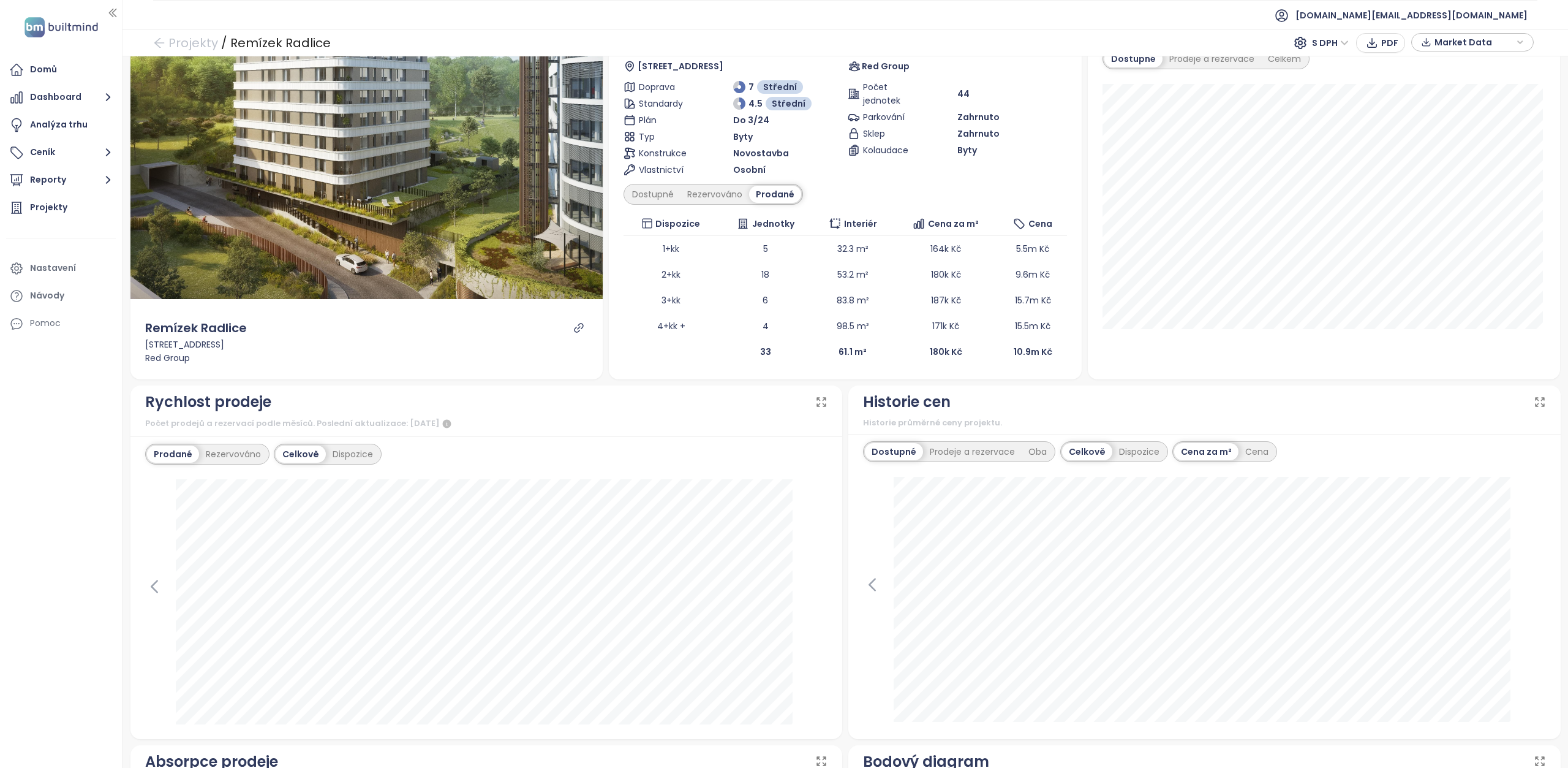
scroll to position [123, 0]
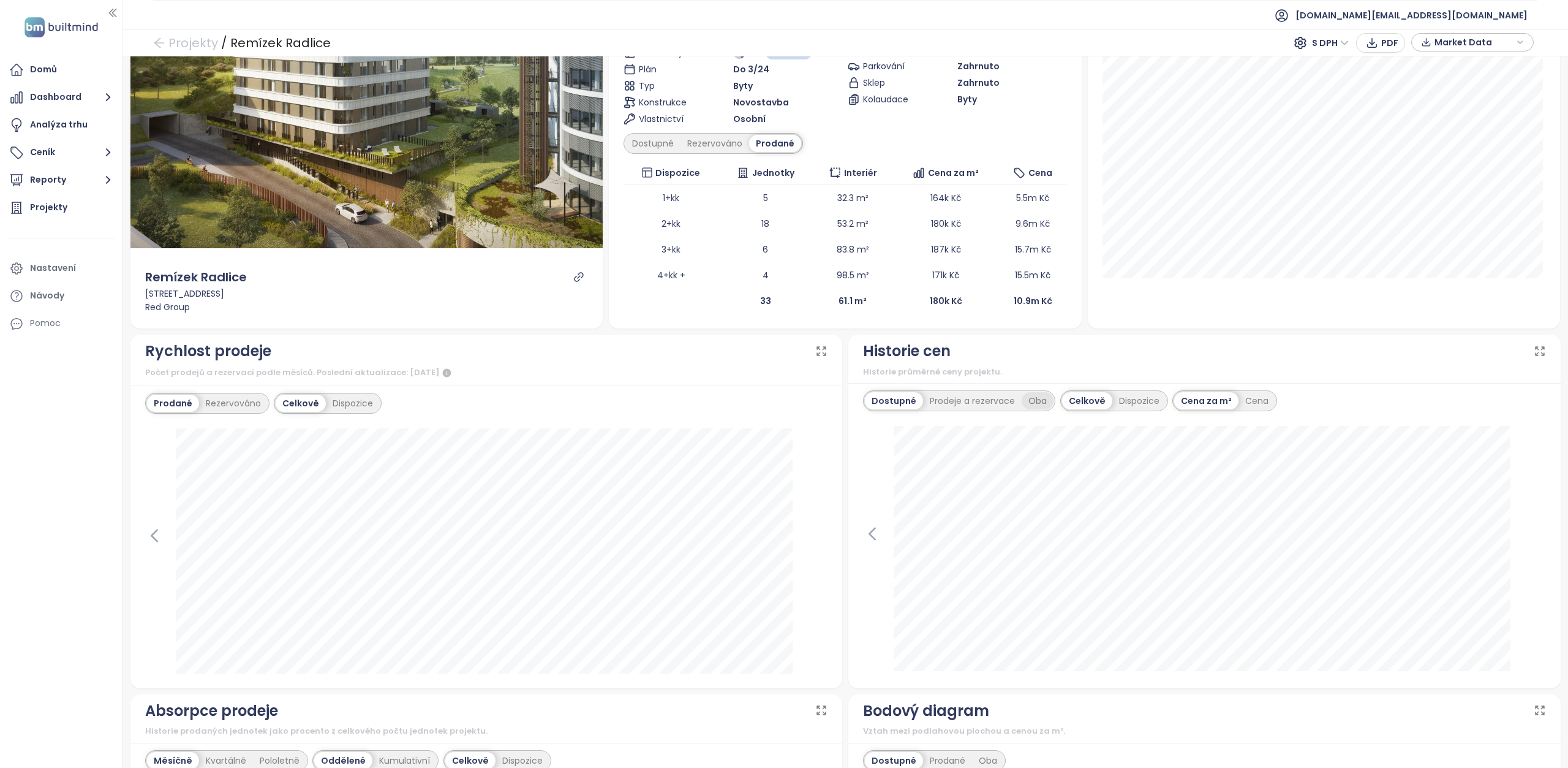
click at [1034, 408] on div "Oba" at bounding box center [1037, 401] width 32 height 17
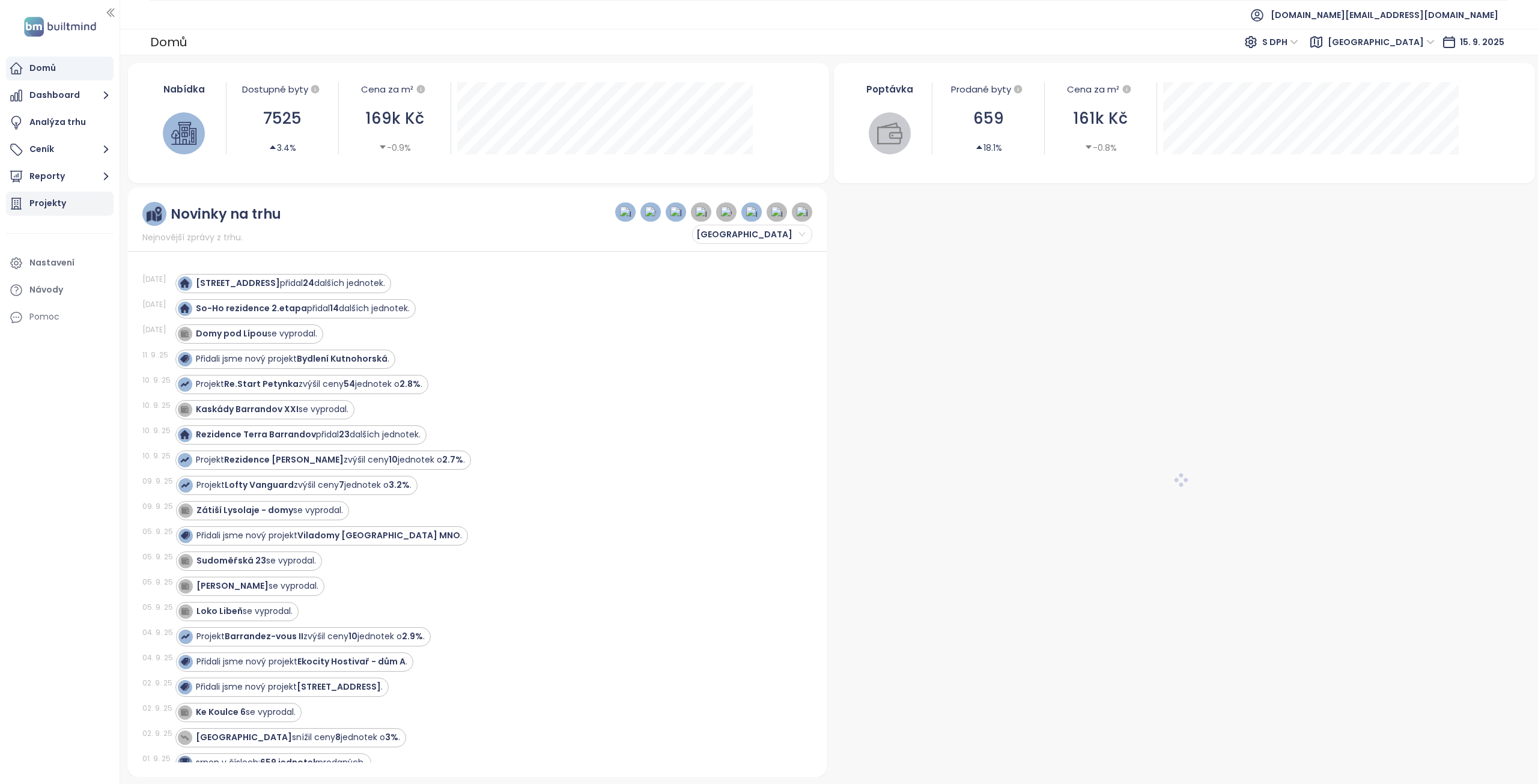
click at [51, 203] on div "Projekty" at bounding box center [48, 203] width 36 height 15
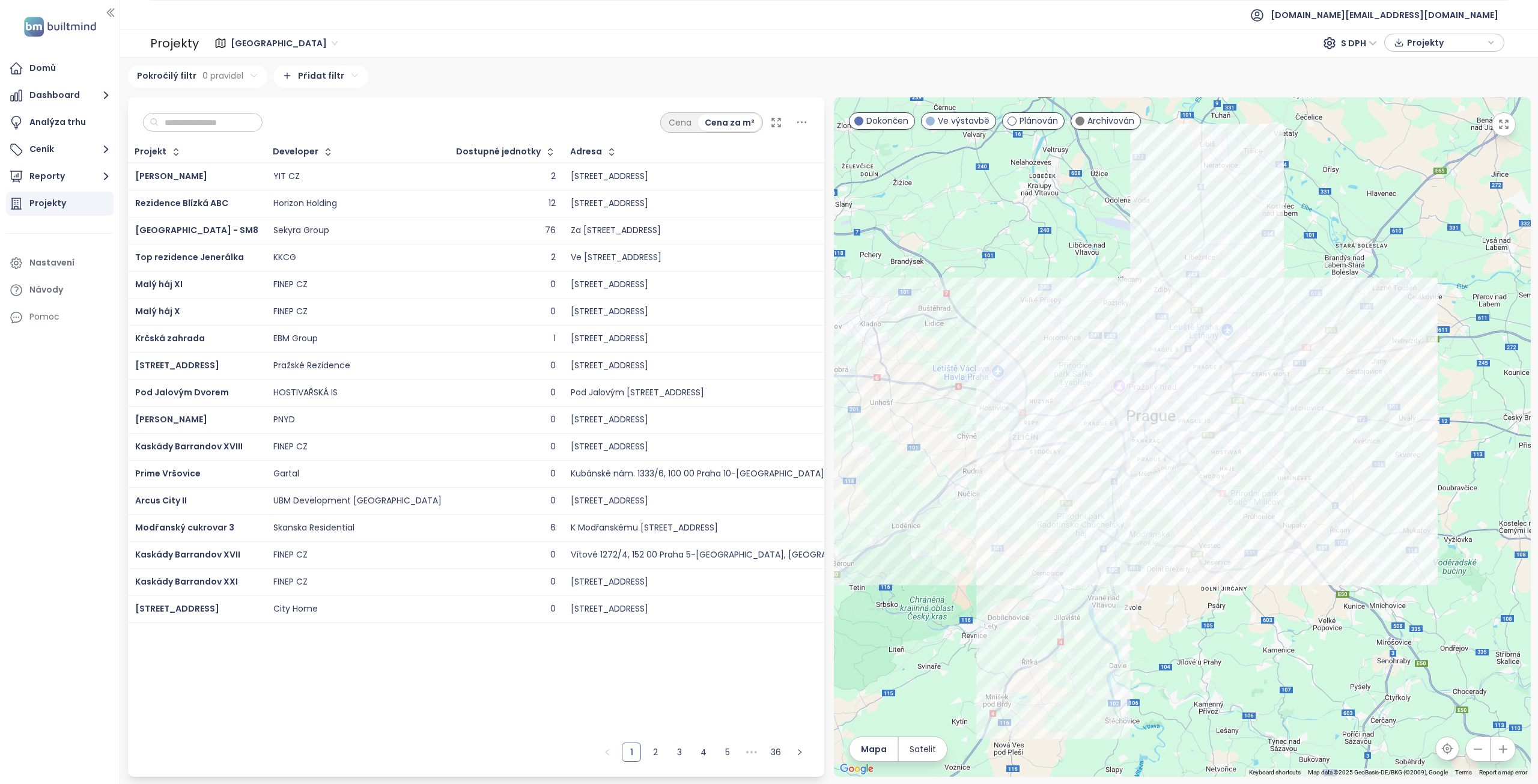
click at [225, 122] on input "text" at bounding box center [207, 123] width 97 height 18
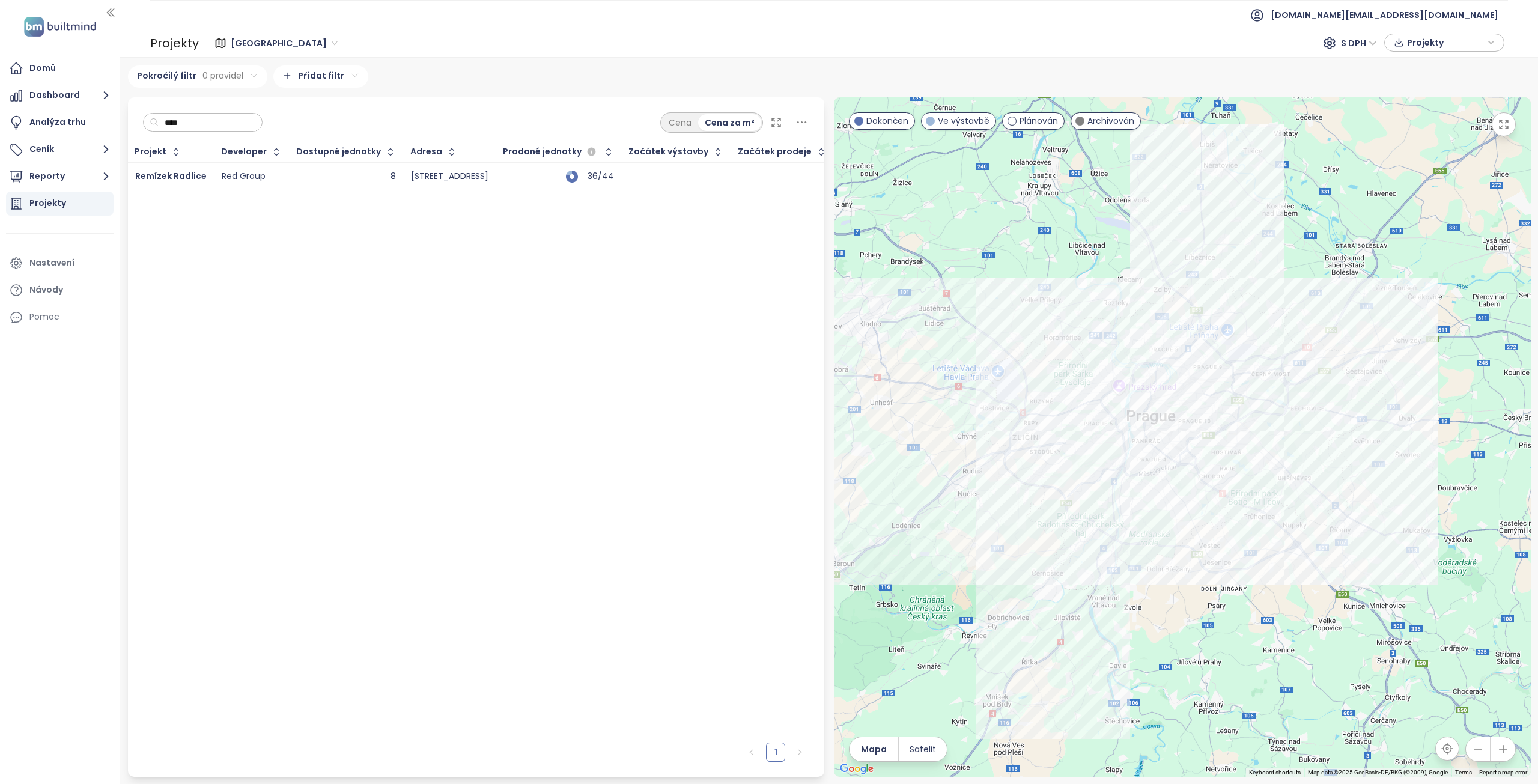
type input "***"
click at [223, 177] on div "Red Group" at bounding box center [243, 176] width 44 height 11
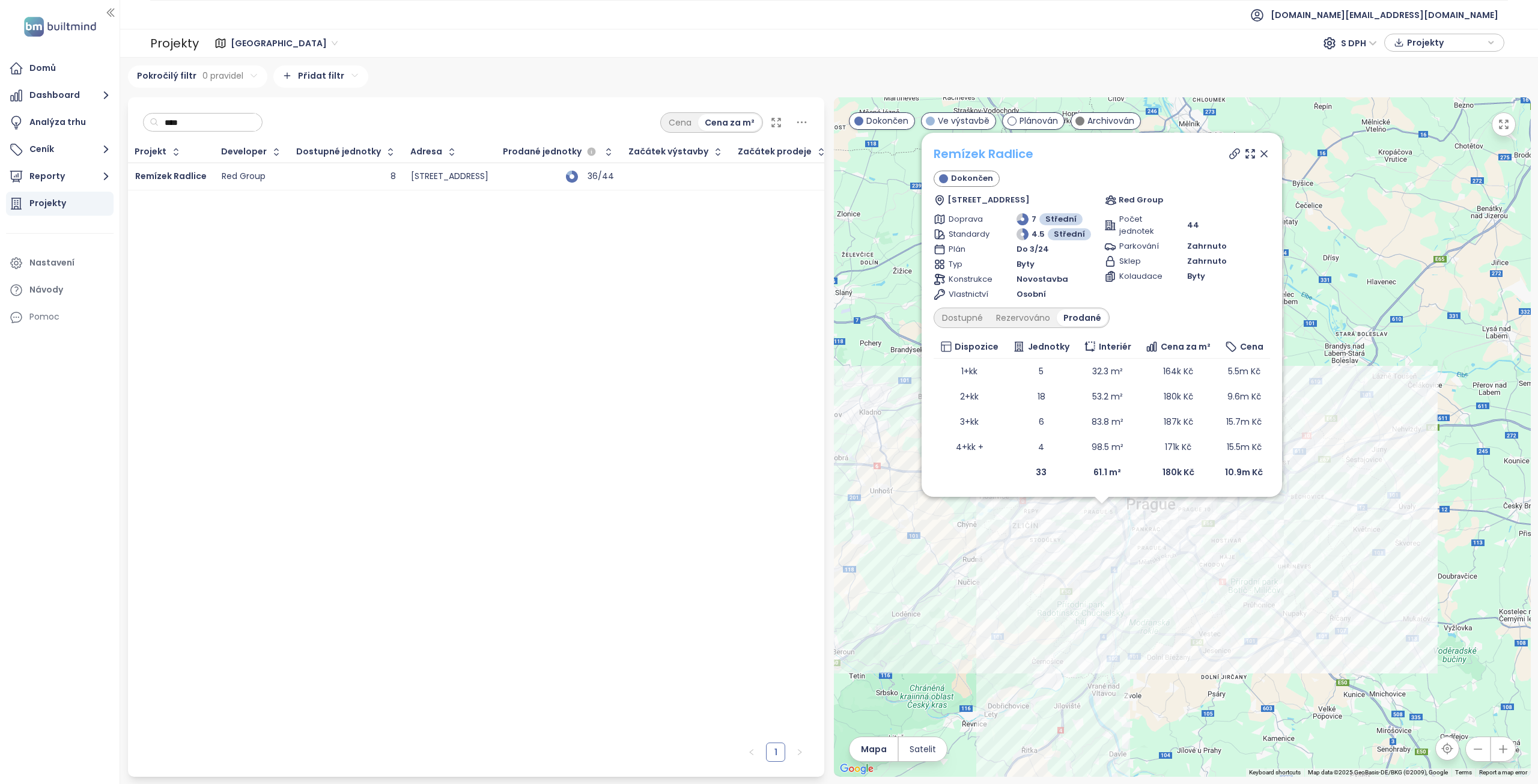
click at [957, 153] on link "Remízek Radlice" at bounding box center [983, 153] width 100 height 16
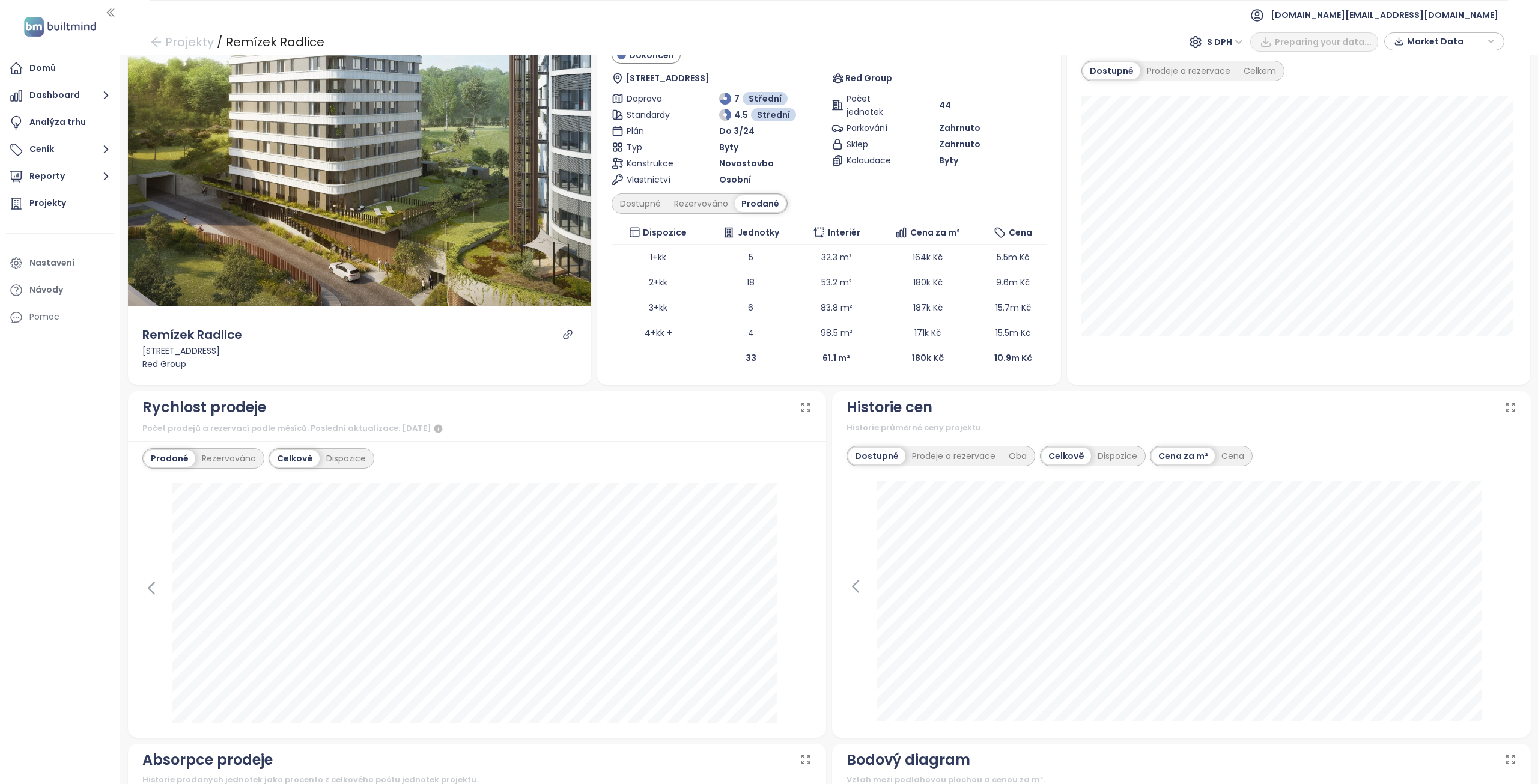
scroll to position [60, 0]
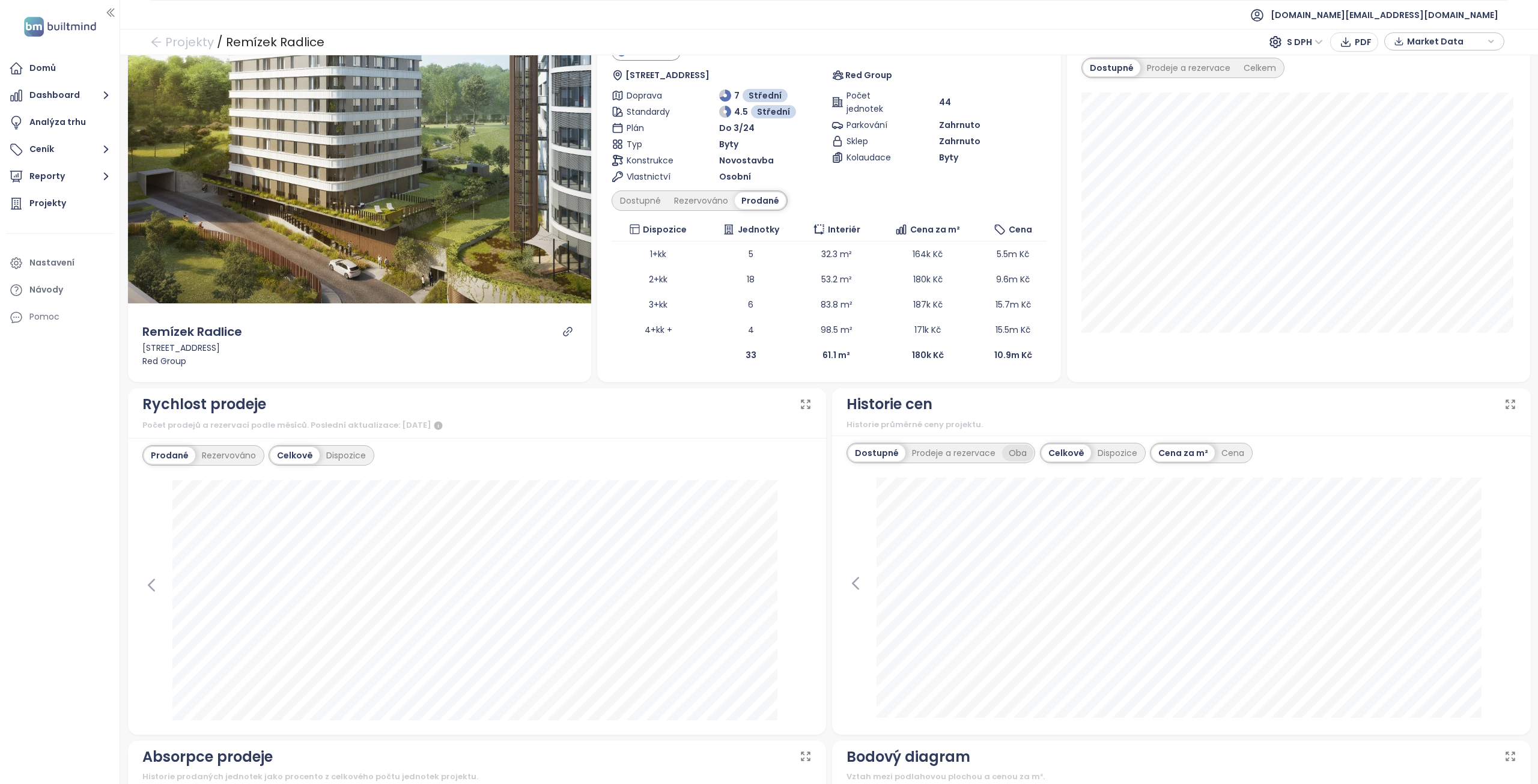
click at [1007, 457] on div "Oba" at bounding box center [1017, 453] width 31 height 16
click at [1108, 456] on div "Dispozice" at bounding box center [1115, 453] width 53 height 16
click at [1185, 448] on div "Cena" at bounding box center [1204, 453] width 36 height 16
click at [648, 208] on div "Dostupné" at bounding box center [640, 200] width 54 height 16
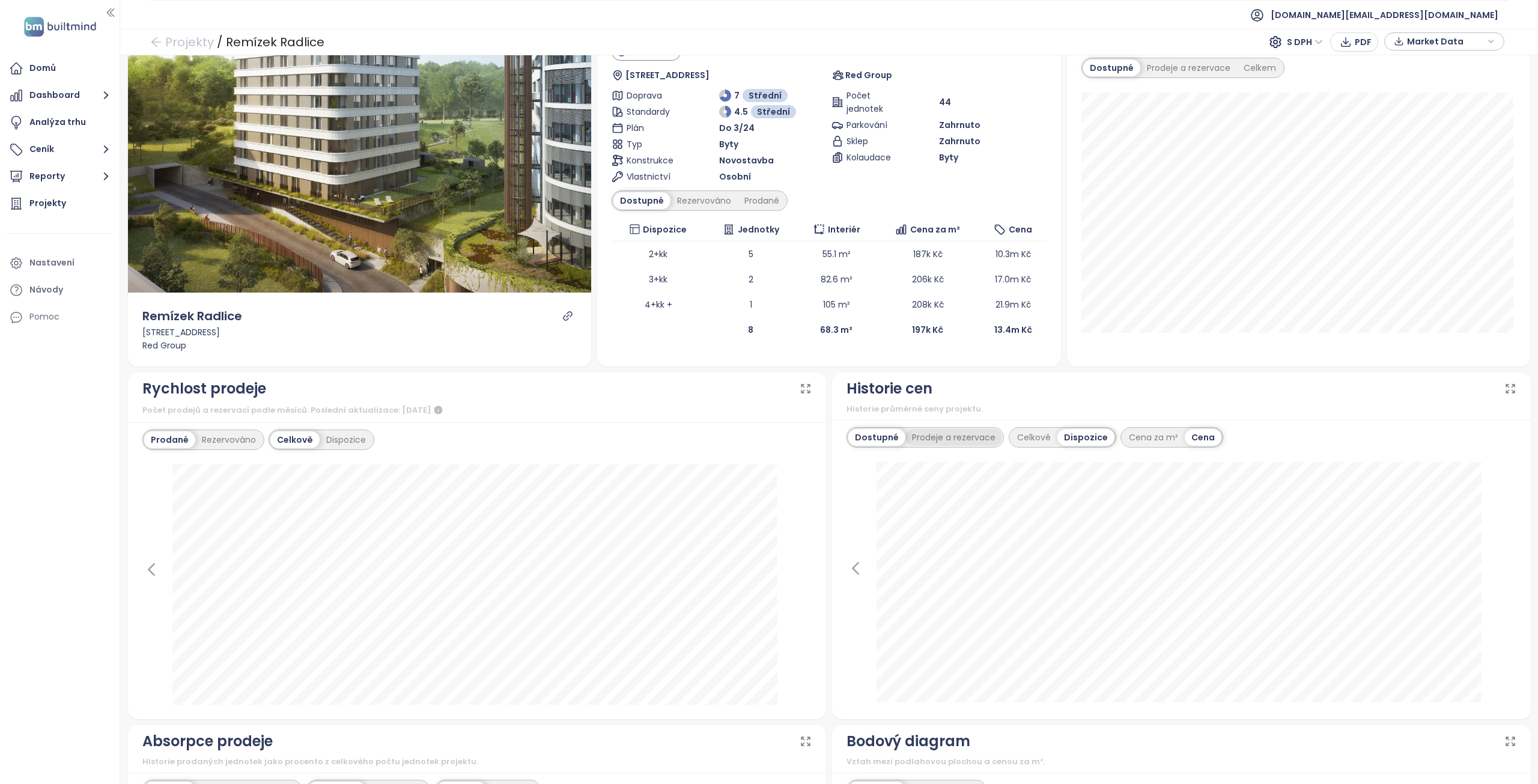
click at [955, 434] on div "Prodeje a rezervace" at bounding box center [953, 437] width 96 height 16
click at [891, 432] on div "Dostupné" at bounding box center [876, 437] width 54 height 16
click at [937, 437] on div "Prodeje a rezervace" at bounding box center [953, 437] width 96 height 16
click at [891, 432] on div "Dostupné" at bounding box center [876, 437] width 54 height 16
click at [1143, 438] on div "Cena za m²" at bounding box center [1153, 437] width 63 height 16
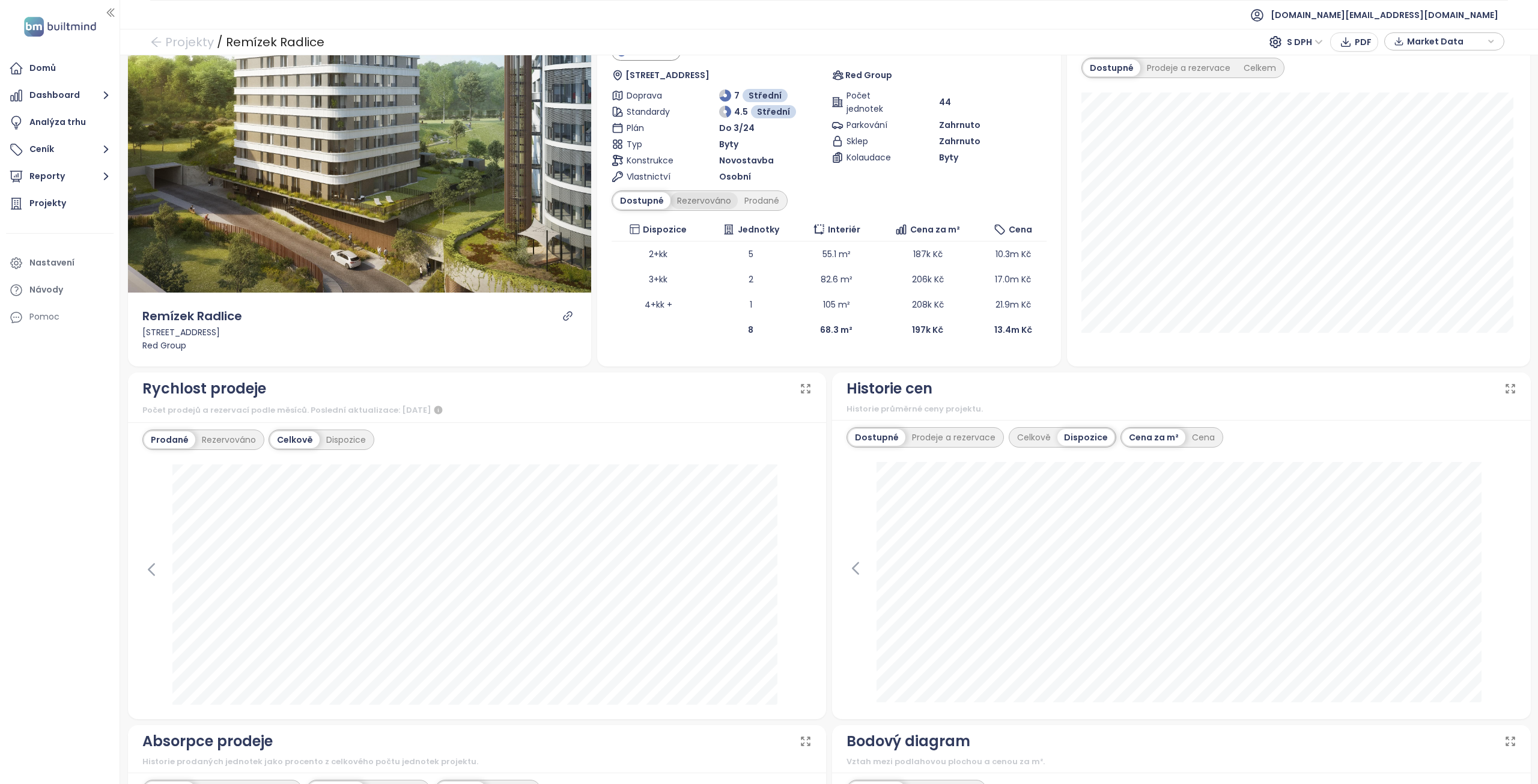
click at [683, 204] on div "Rezervováno" at bounding box center [704, 200] width 68 height 16
click at [764, 205] on div "Prodané" at bounding box center [762, 200] width 48 height 16
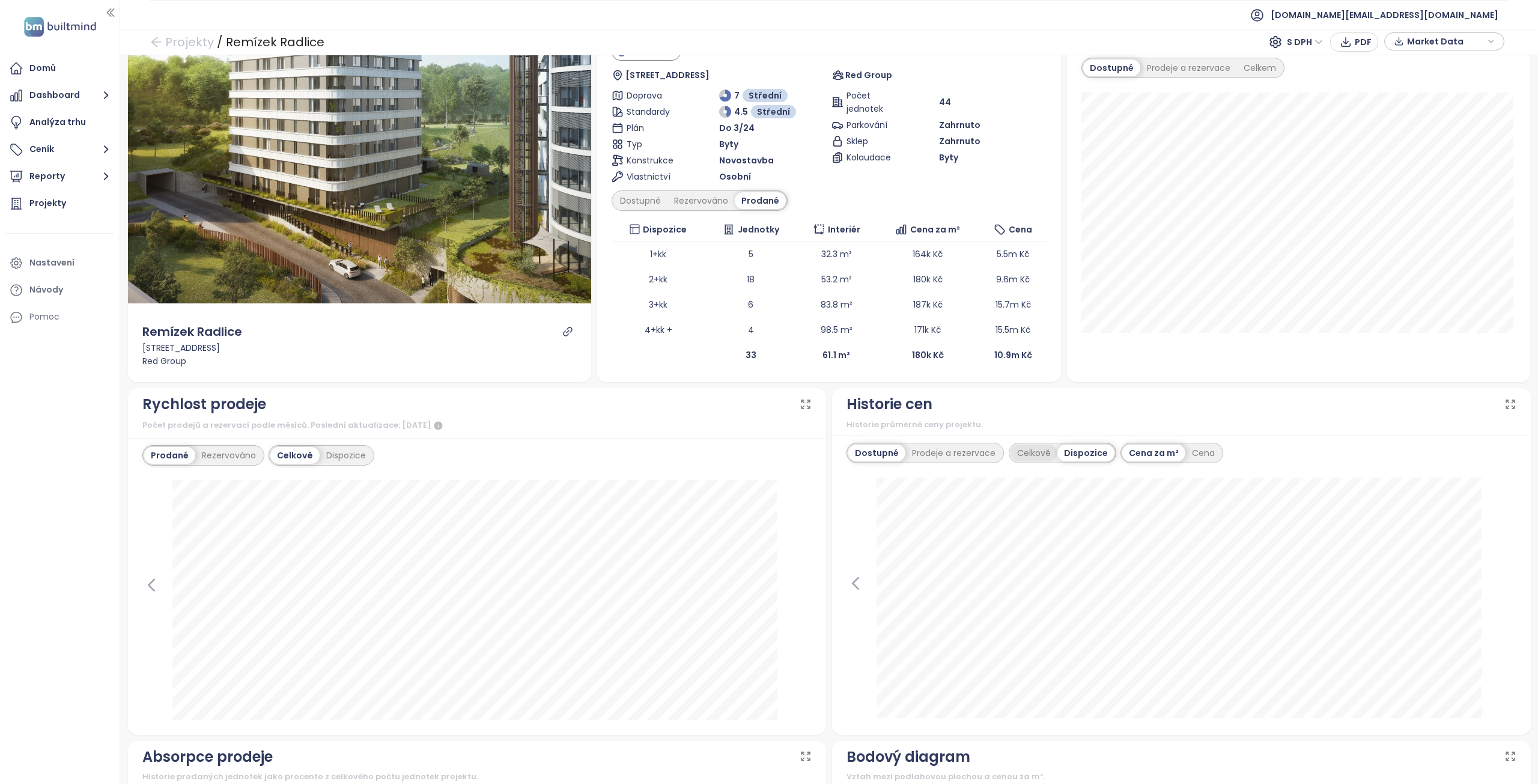
click at [1023, 448] on div "Celkově" at bounding box center [1033, 453] width 47 height 16
